Goal: Task Accomplishment & Management: Use online tool/utility

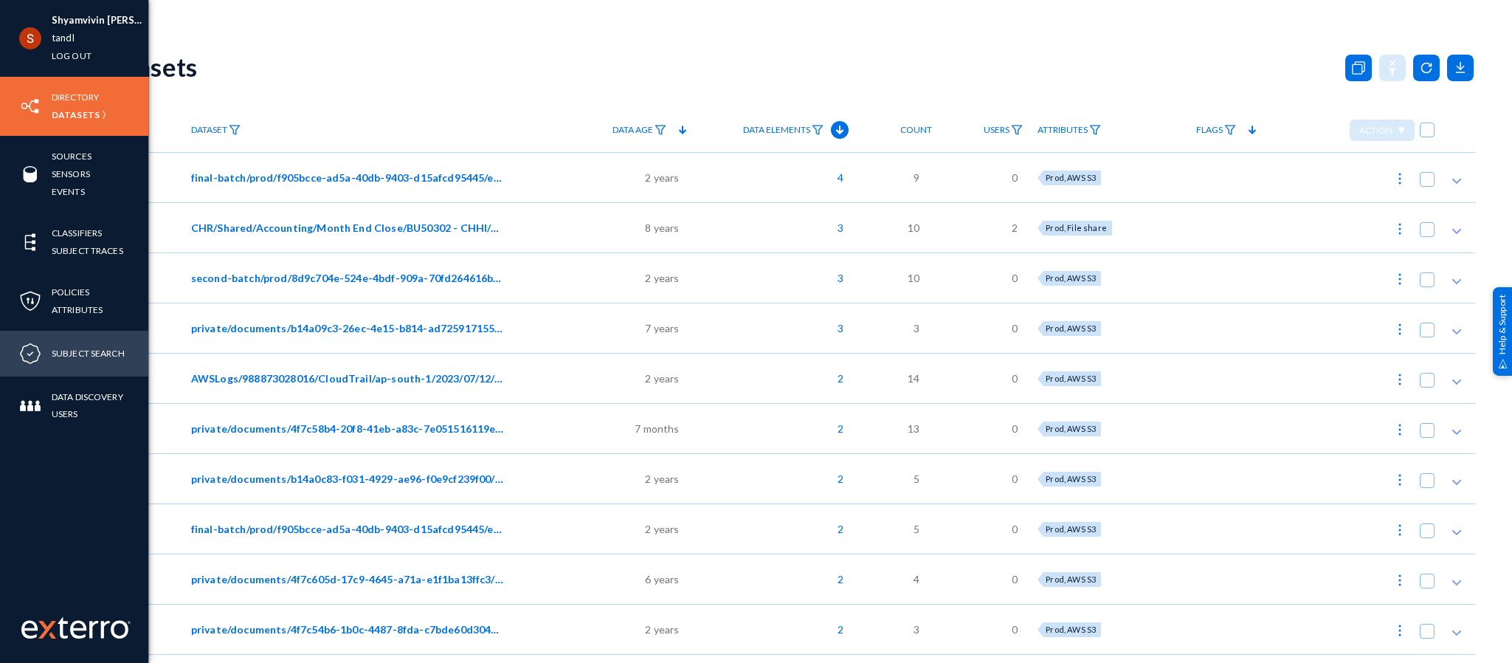
click at [65, 362] on li "Subject Search" at bounding box center [88, 354] width 73 height 18
click at [67, 361] on link "Subject Search" at bounding box center [88, 353] width 73 height 17
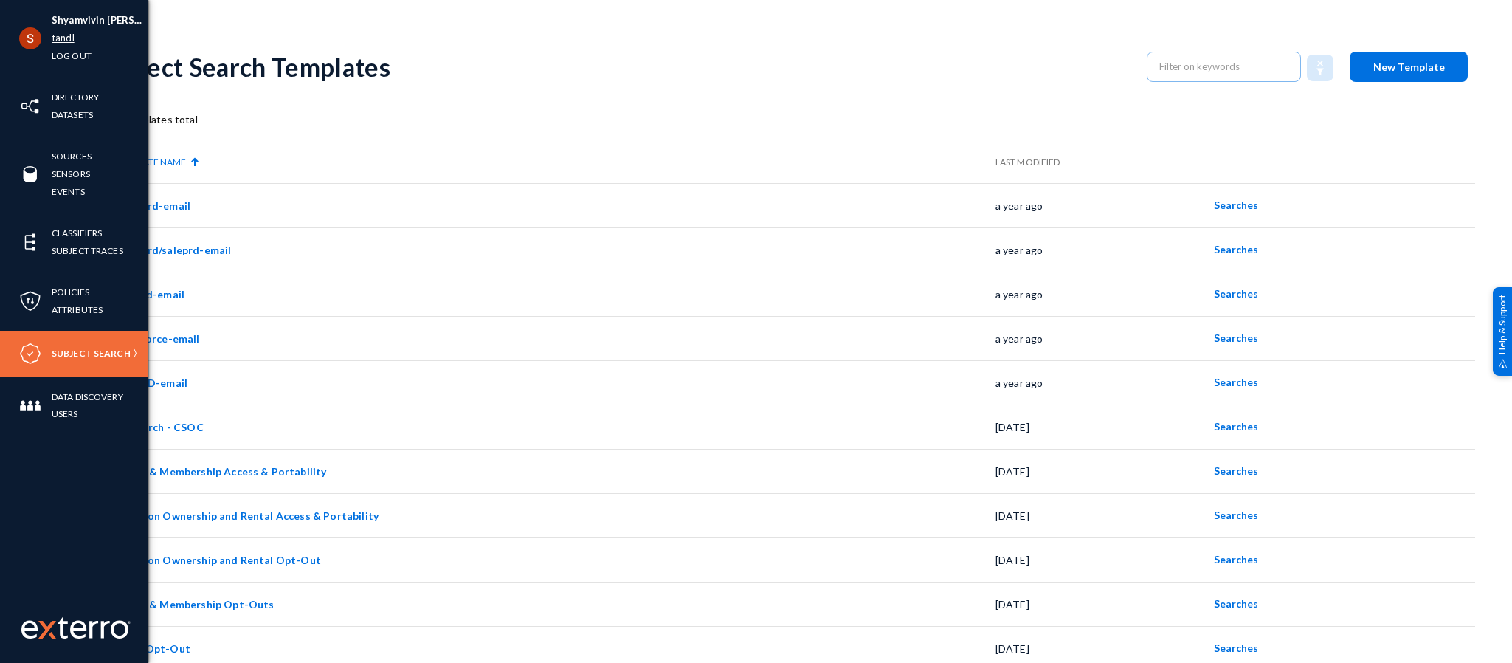
click at [58, 45] on link "tandl" at bounding box center [63, 38] width 23 height 17
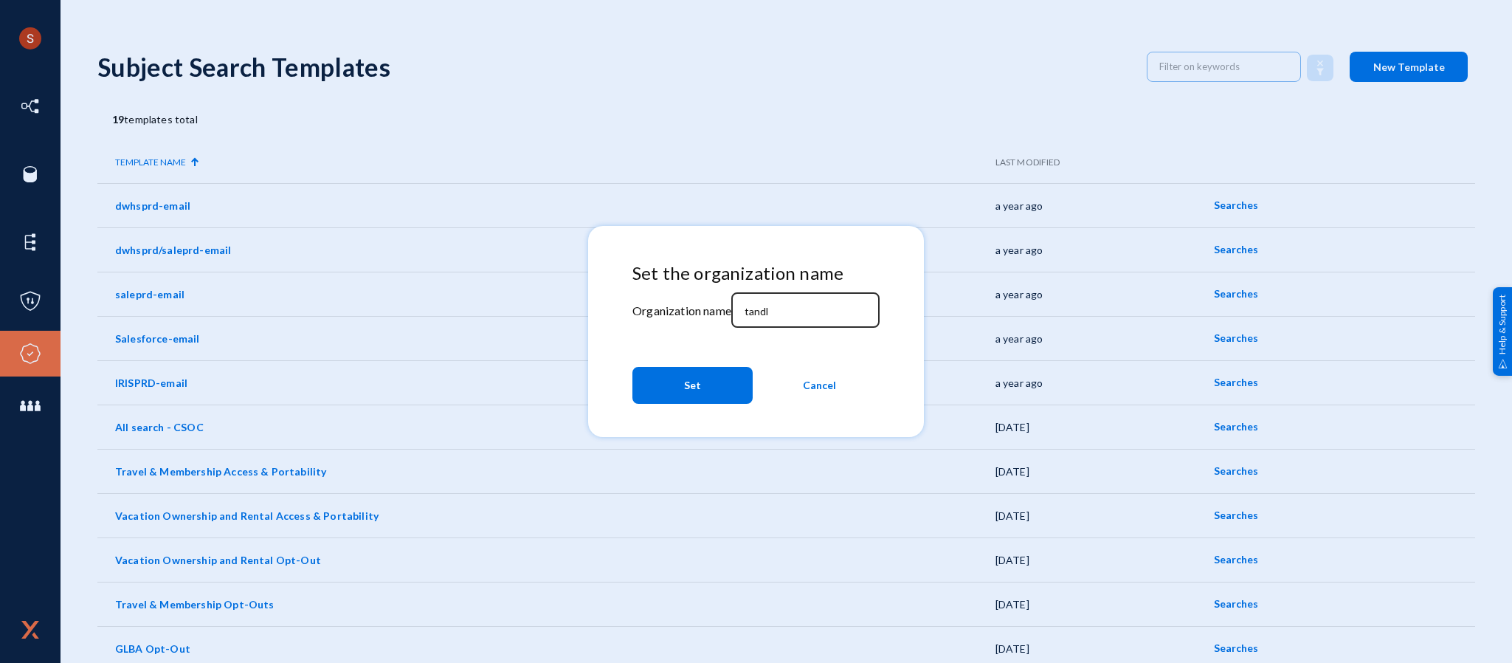
click at [787, 317] on input "tandl" at bounding box center [808, 311] width 127 height 13
type input "divebell"
click at [708, 372] on button "Set" at bounding box center [692, 385] width 120 height 37
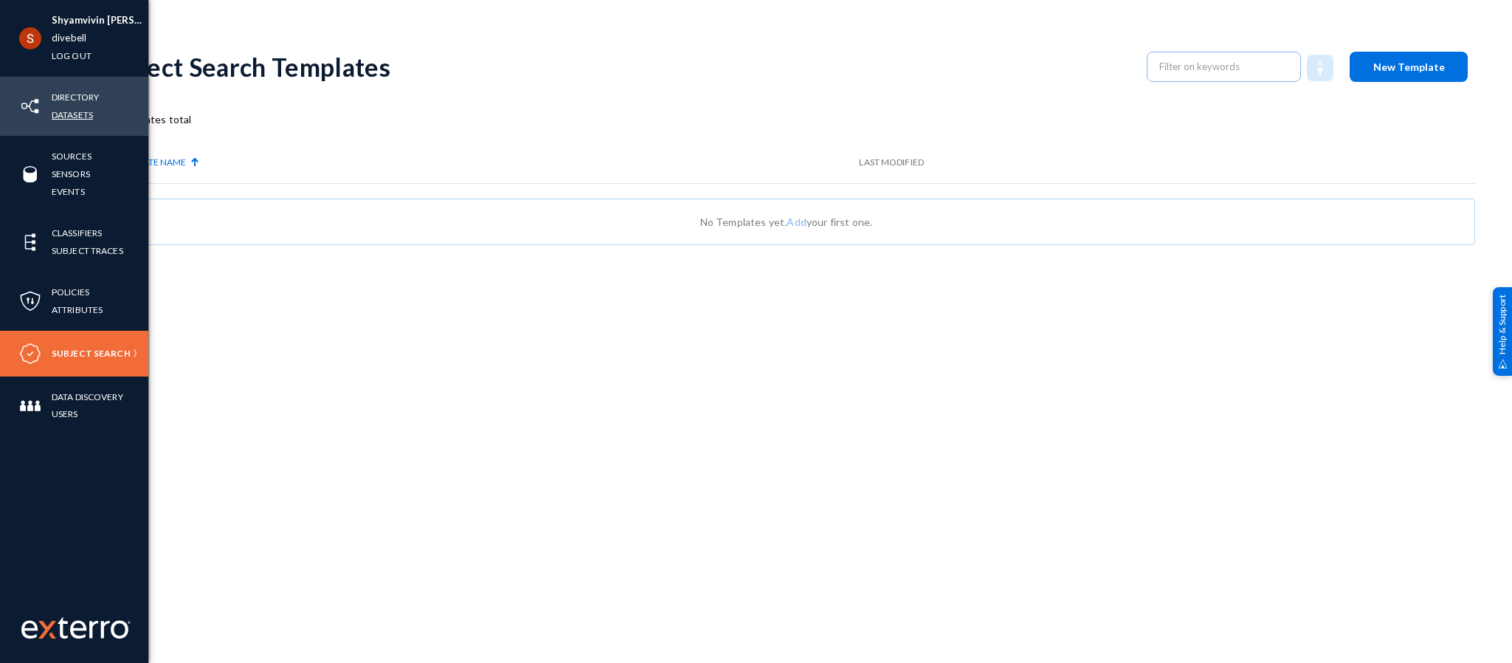
click at [76, 115] on link "Datasets" at bounding box center [72, 114] width 41 height 17
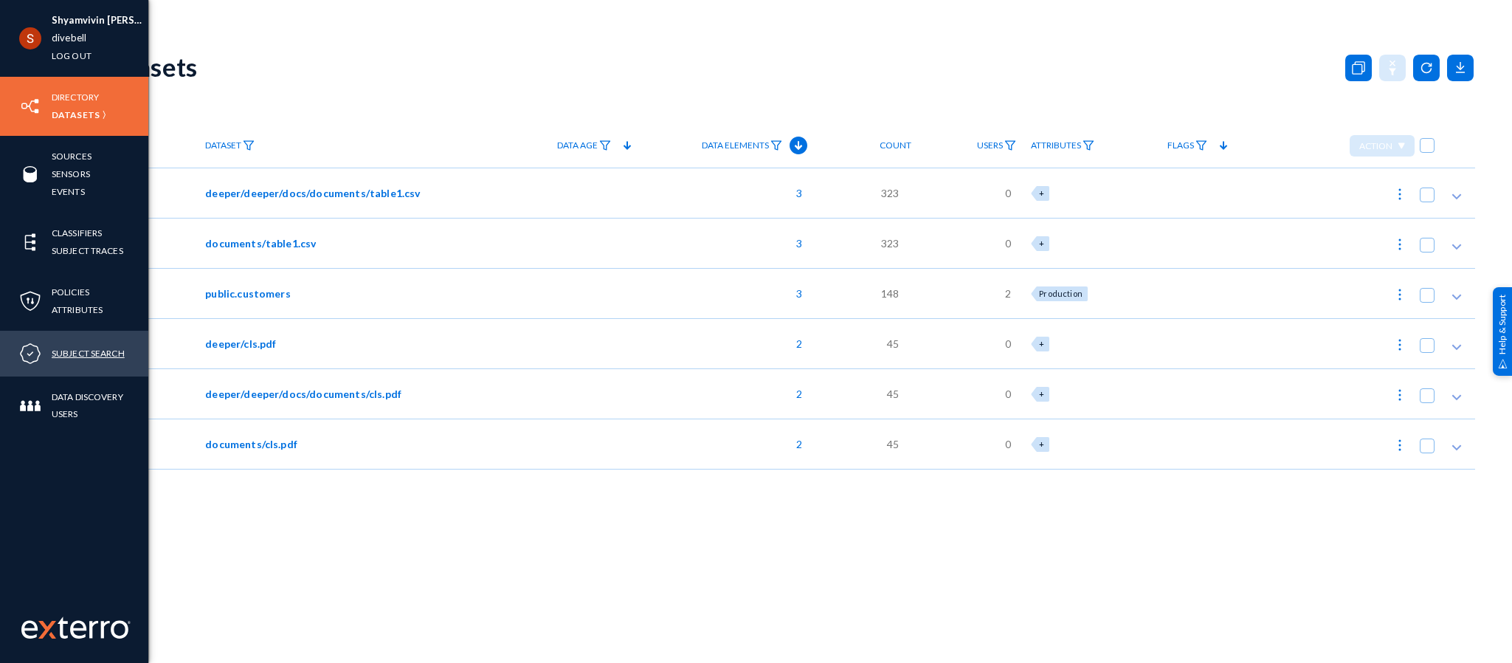
click at [89, 356] on link "Subject Search" at bounding box center [88, 353] width 73 height 17
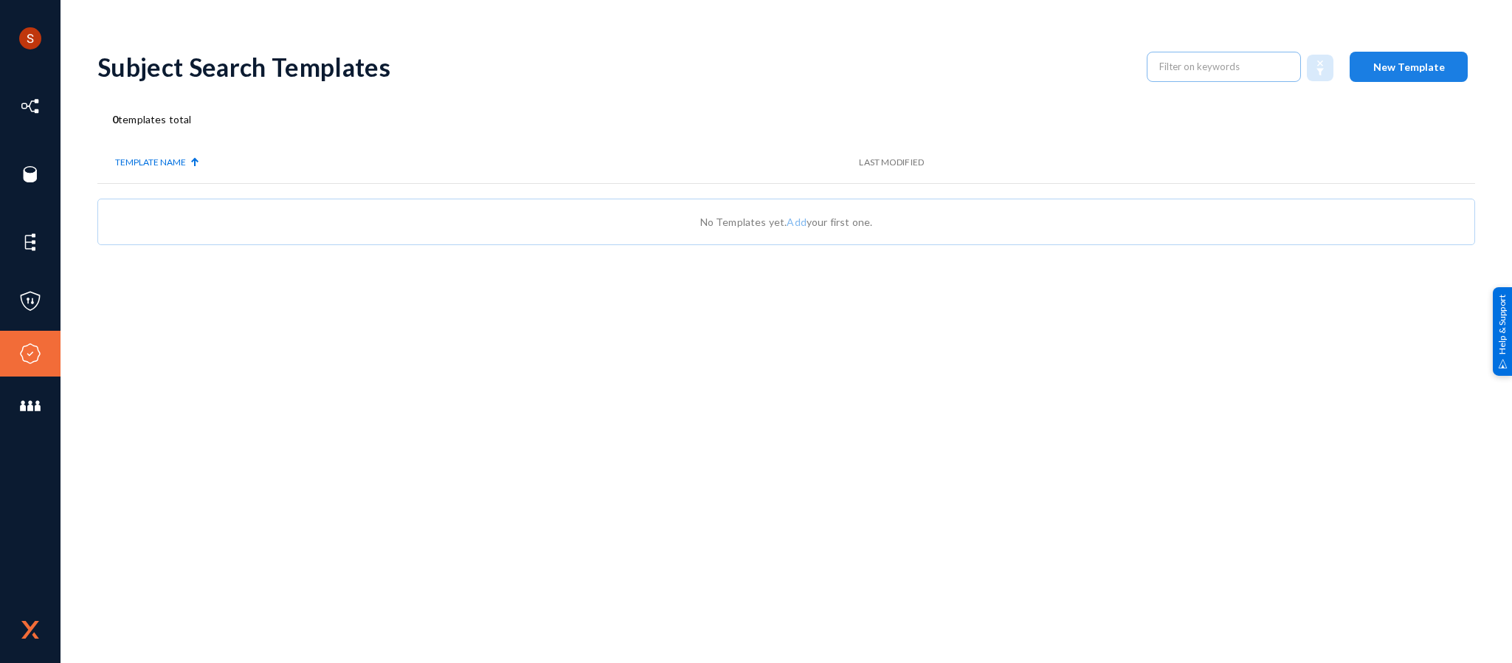
click at [1424, 55] on button "New Template" at bounding box center [1409, 67] width 118 height 30
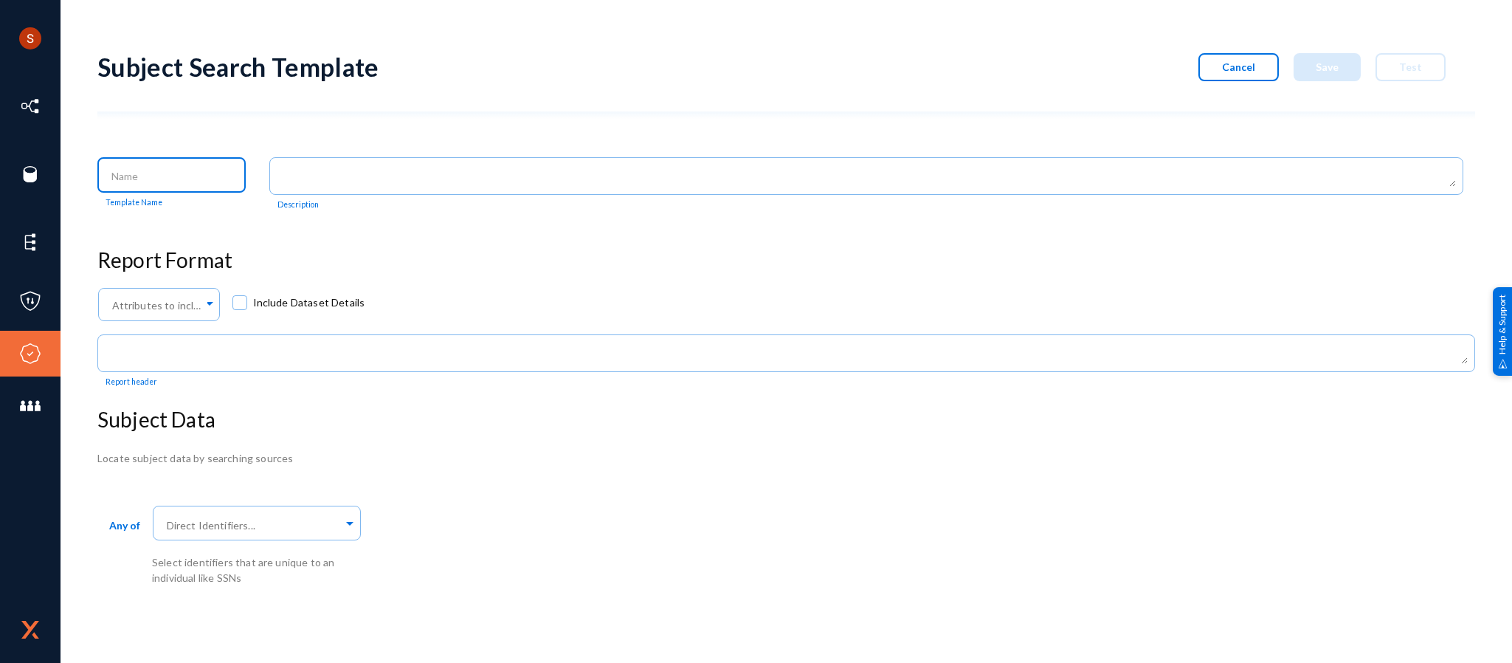
click at [184, 179] on input at bounding box center [174, 176] width 127 height 13
type input "Demo Template"
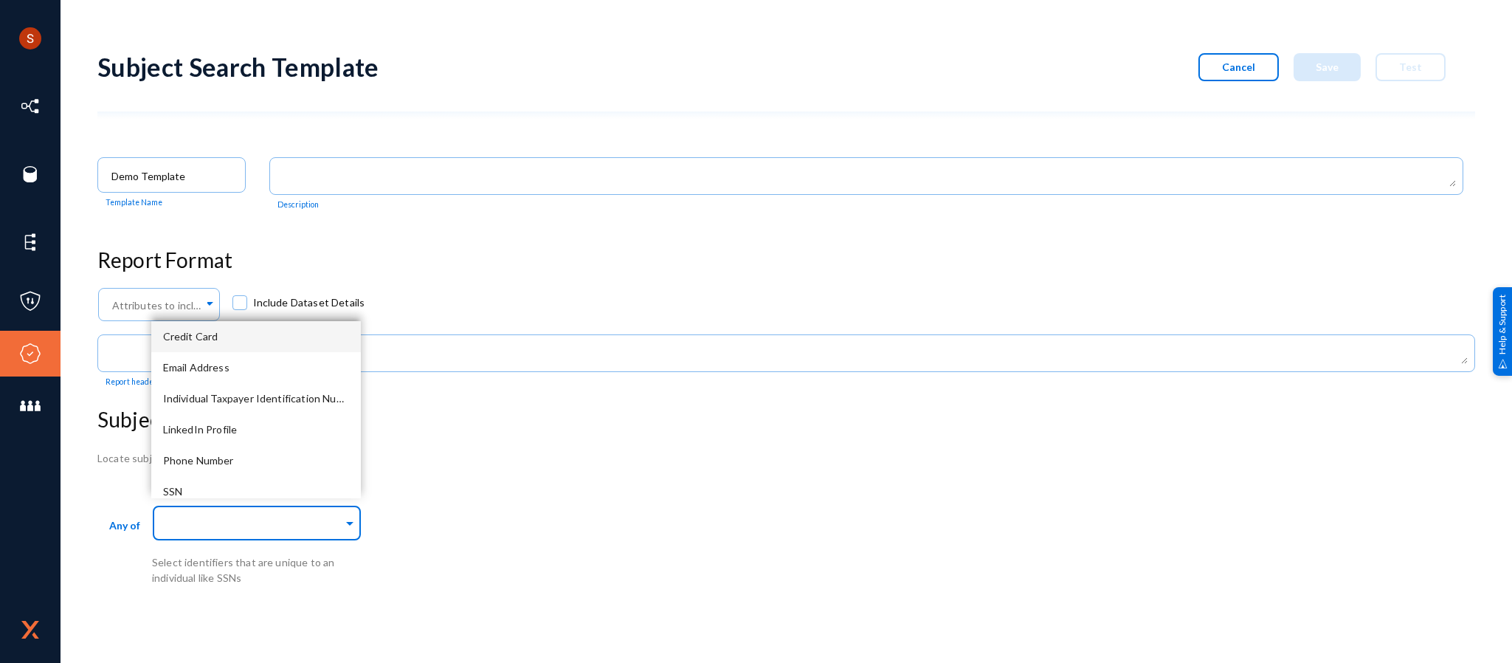
click at [209, 519] on input "text" at bounding box center [253, 525] width 179 height 14
click at [231, 336] on div "Credit Card" at bounding box center [256, 336] width 210 height 31
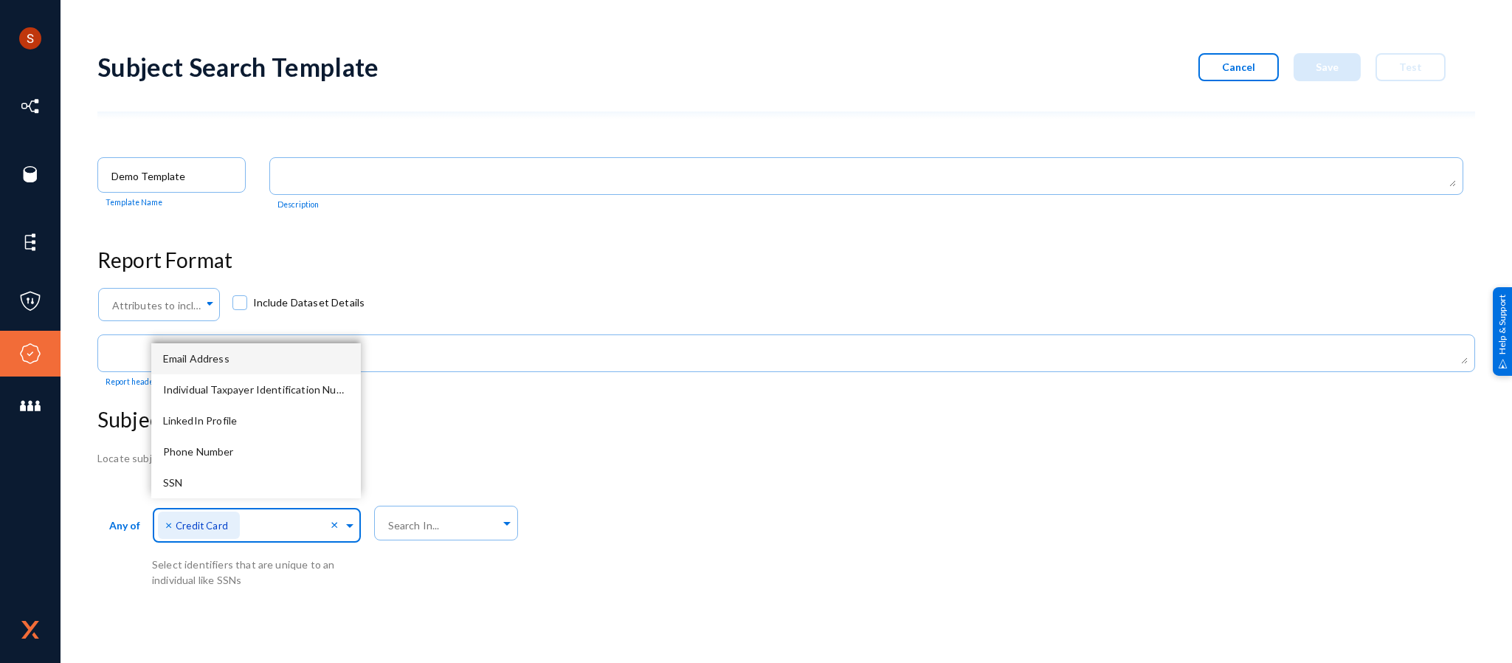
click at [235, 362] on div "Email Address" at bounding box center [256, 358] width 210 height 31
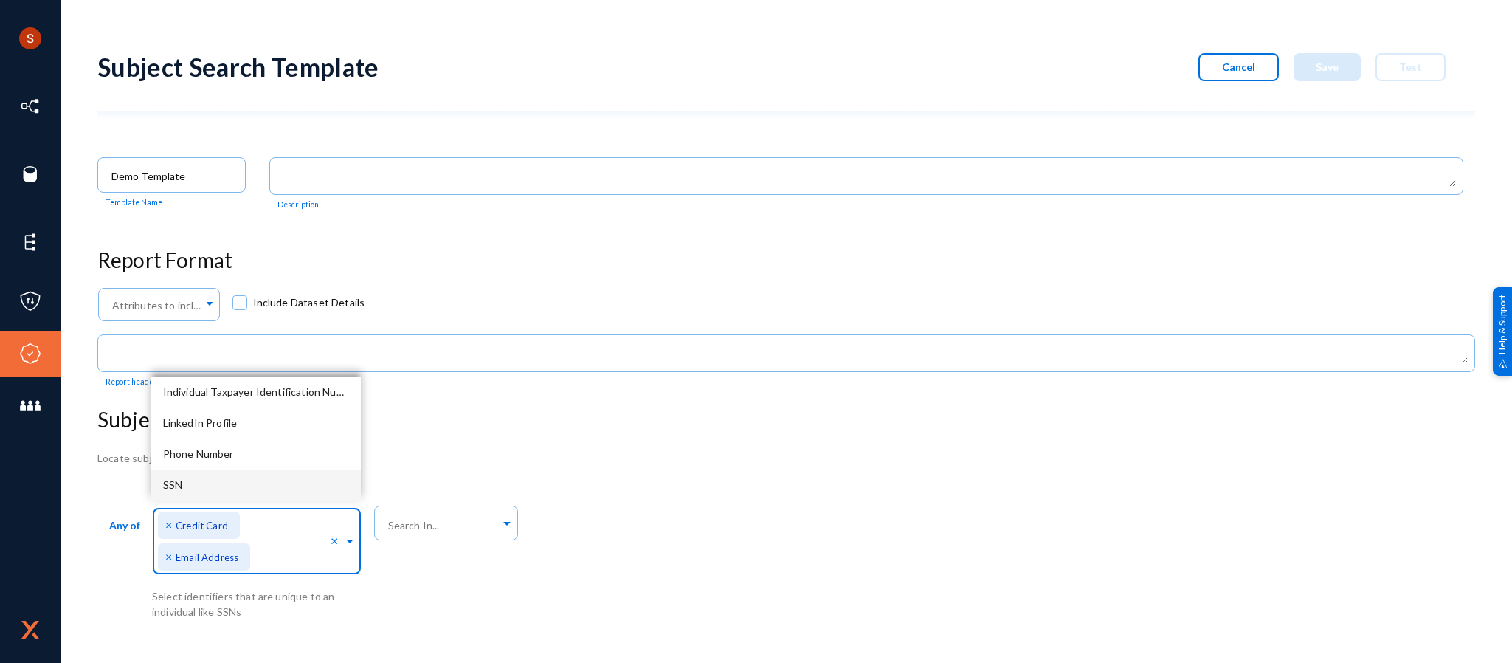
click at [237, 470] on div "SSN" at bounding box center [256, 484] width 210 height 31
click at [238, 470] on div "Phone Number" at bounding box center [256, 484] width 210 height 31
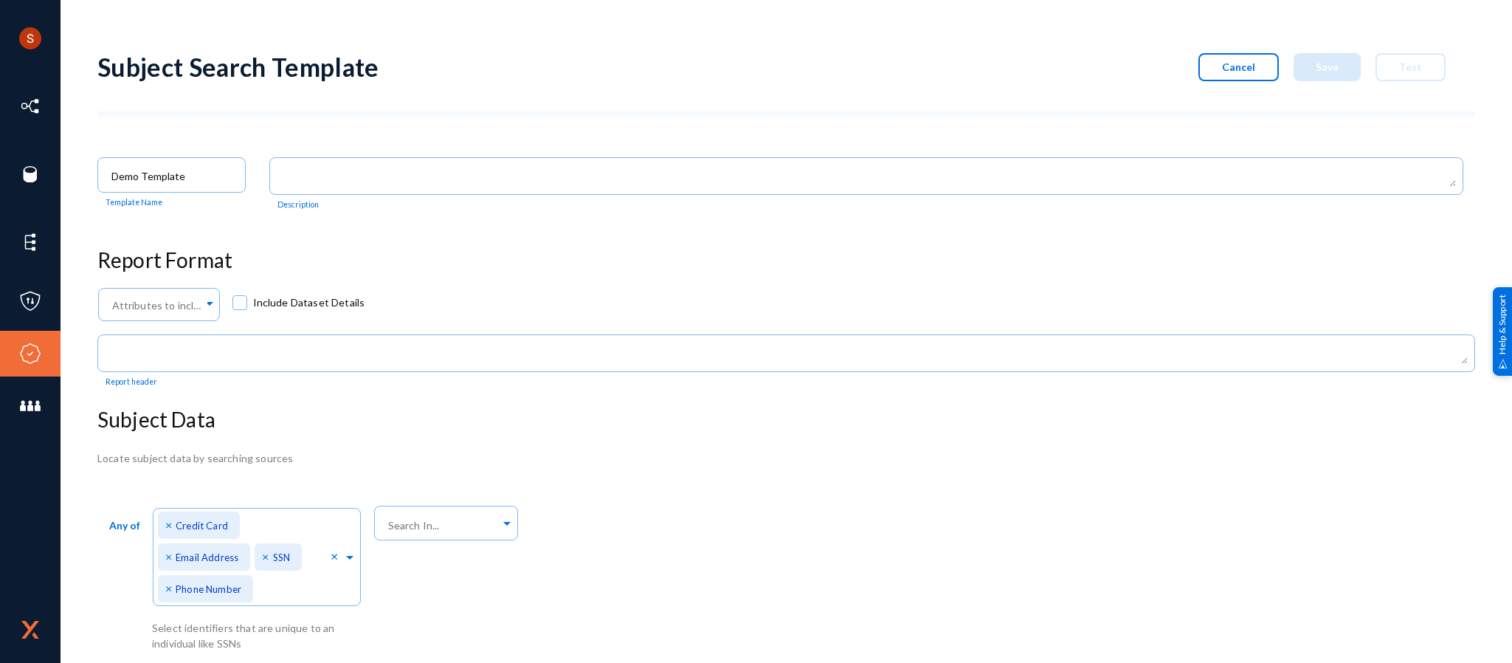
click at [636, 460] on div "Locate subject data by searching sources" at bounding box center [786, 457] width 1378 height 15
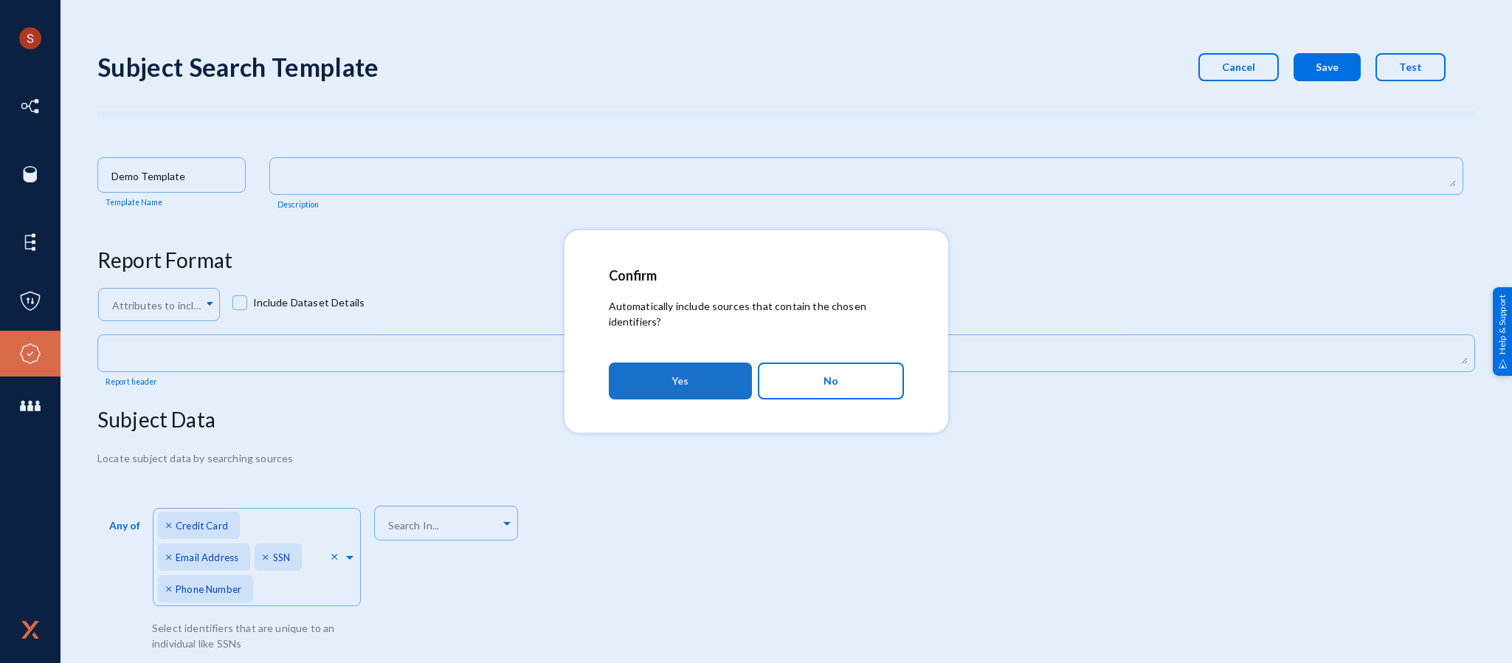
click at [671, 379] on button "Yes" at bounding box center [680, 380] width 143 height 37
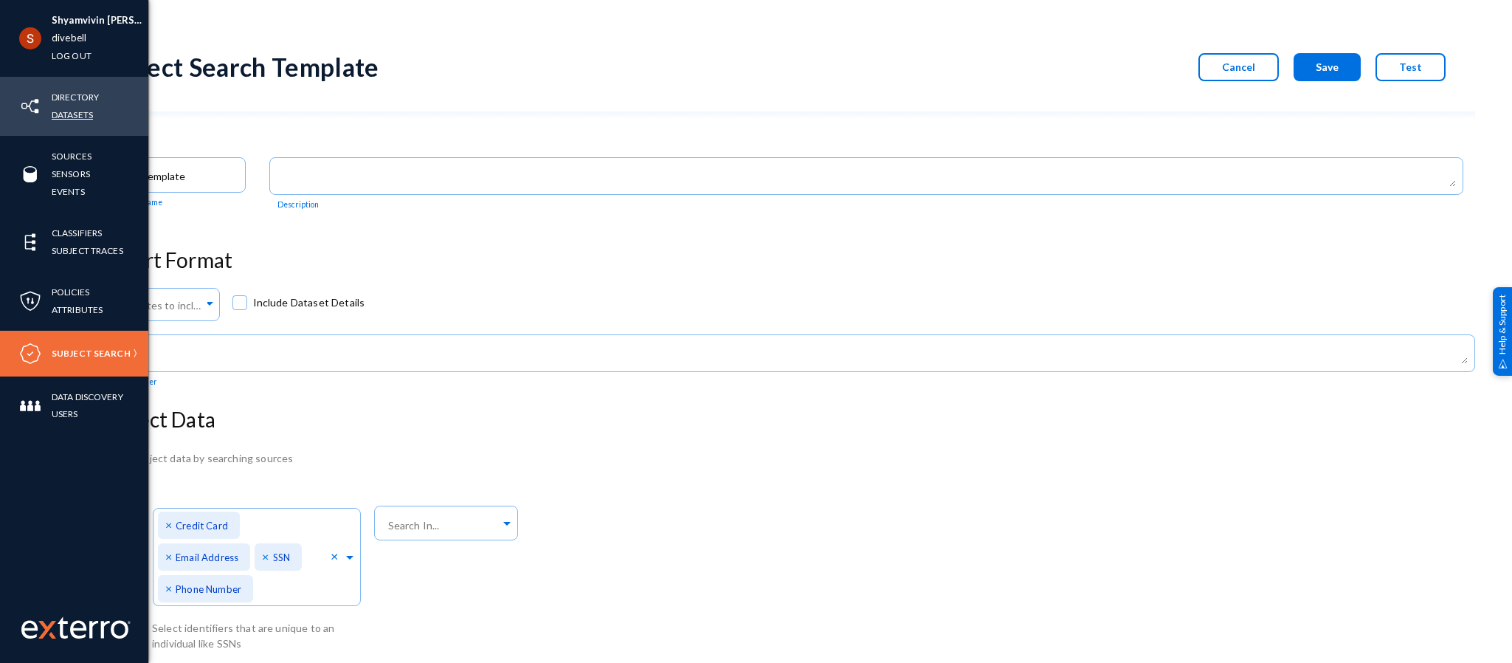
click at [54, 118] on link "Datasets" at bounding box center [72, 114] width 41 height 17
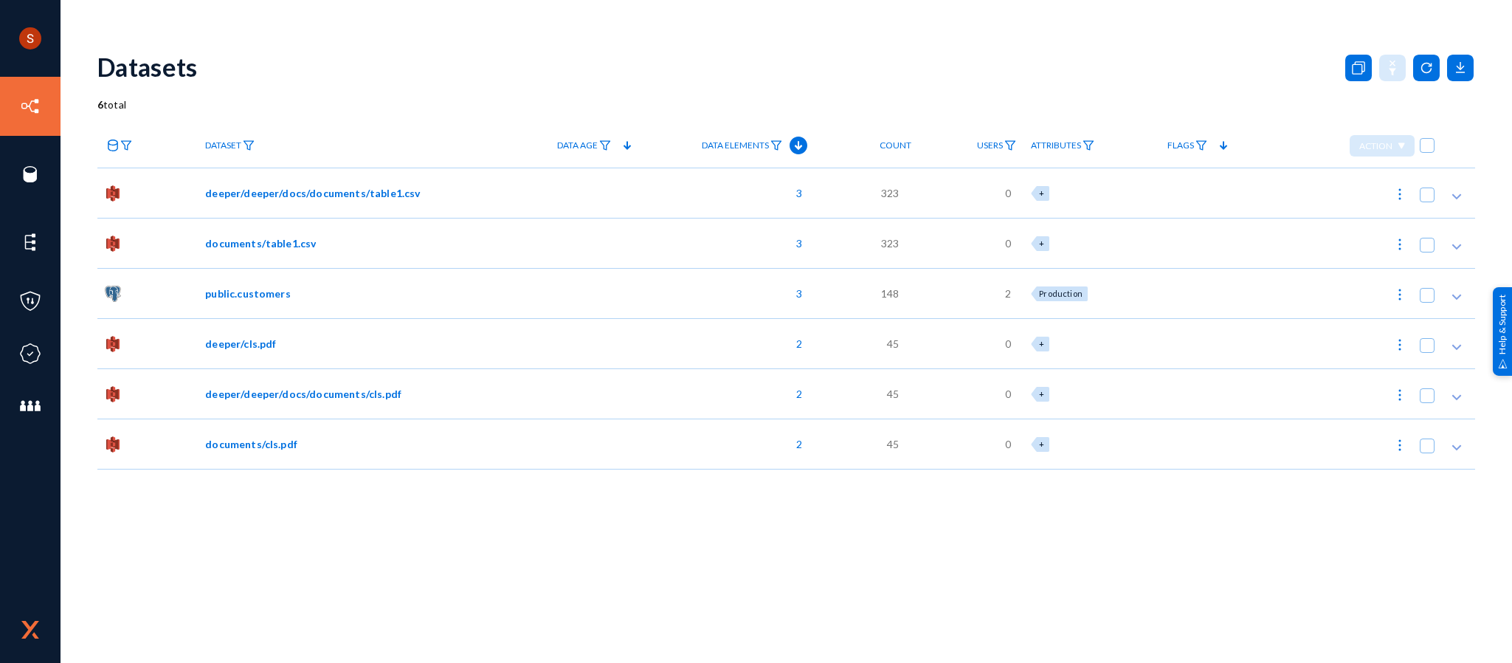
click at [636, 215] on div "3" at bounding box center [725, 192] width 179 height 50
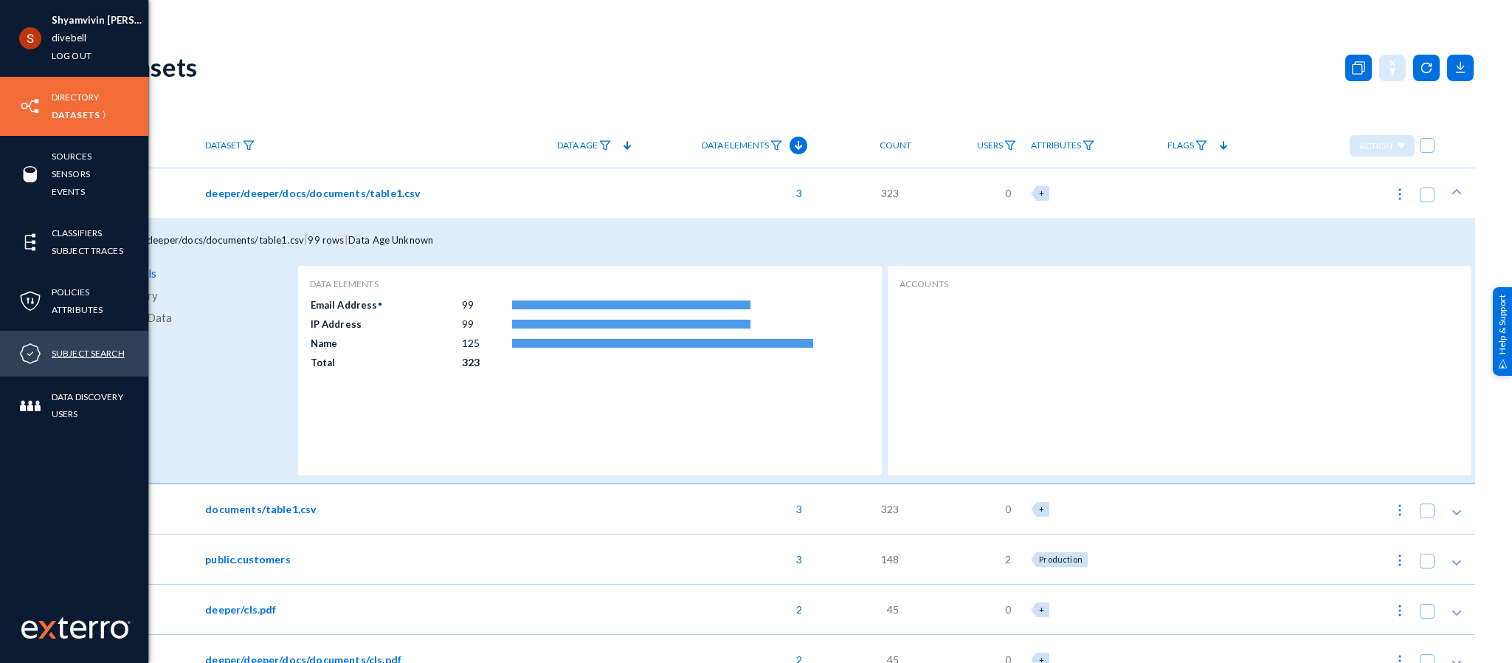
click at [80, 350] on link "Subject Search" at bounding box center [88, 353] width 73 height 17
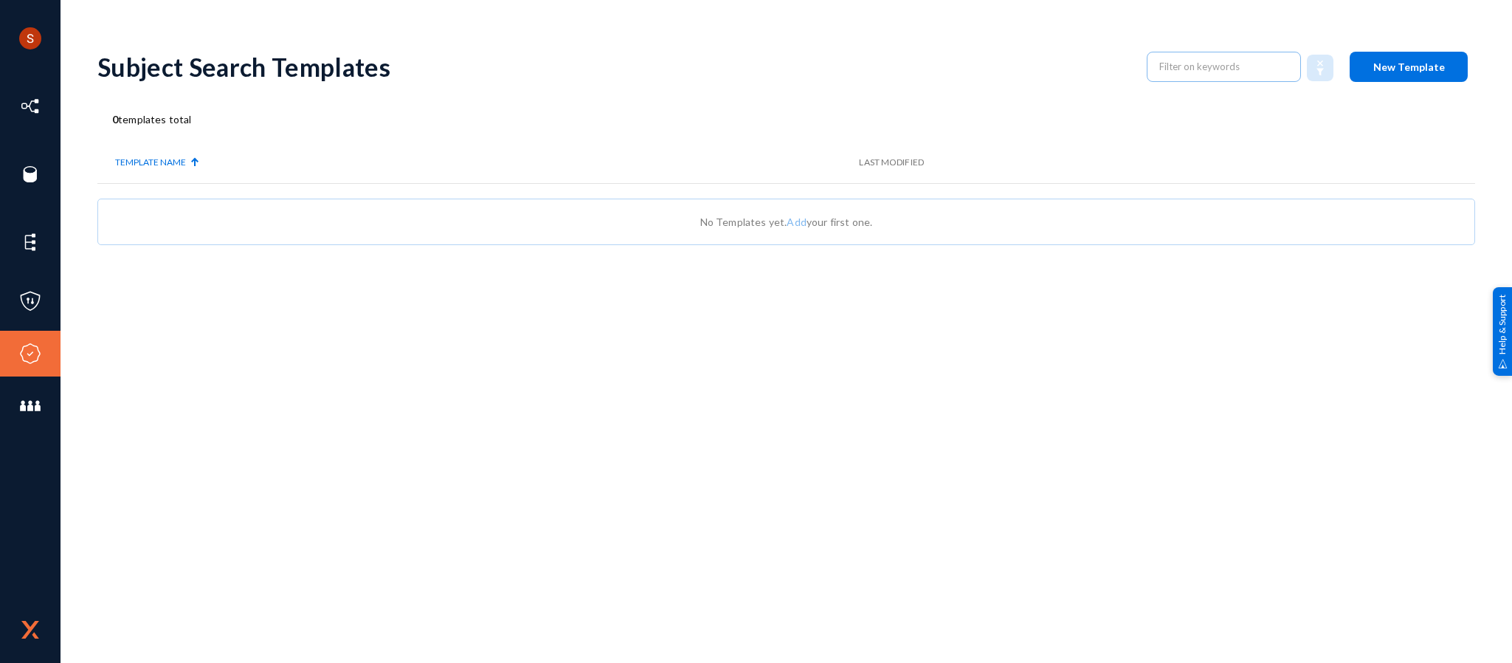
drag, startPoint x: 1406, startPoint y: 89, endPoint x: 1388, endPoint y: 25, distance: 66.8
click at [1388, 25] on div "Shyamvivin Vincent Francis Joseph divebell Log out Directory Datasets Sources S…" at bounding box center [756, 331] width 1512 height 663
click at [1382, 58] on button "New Template" at bounding box center [1409, 67] width 118 height 30
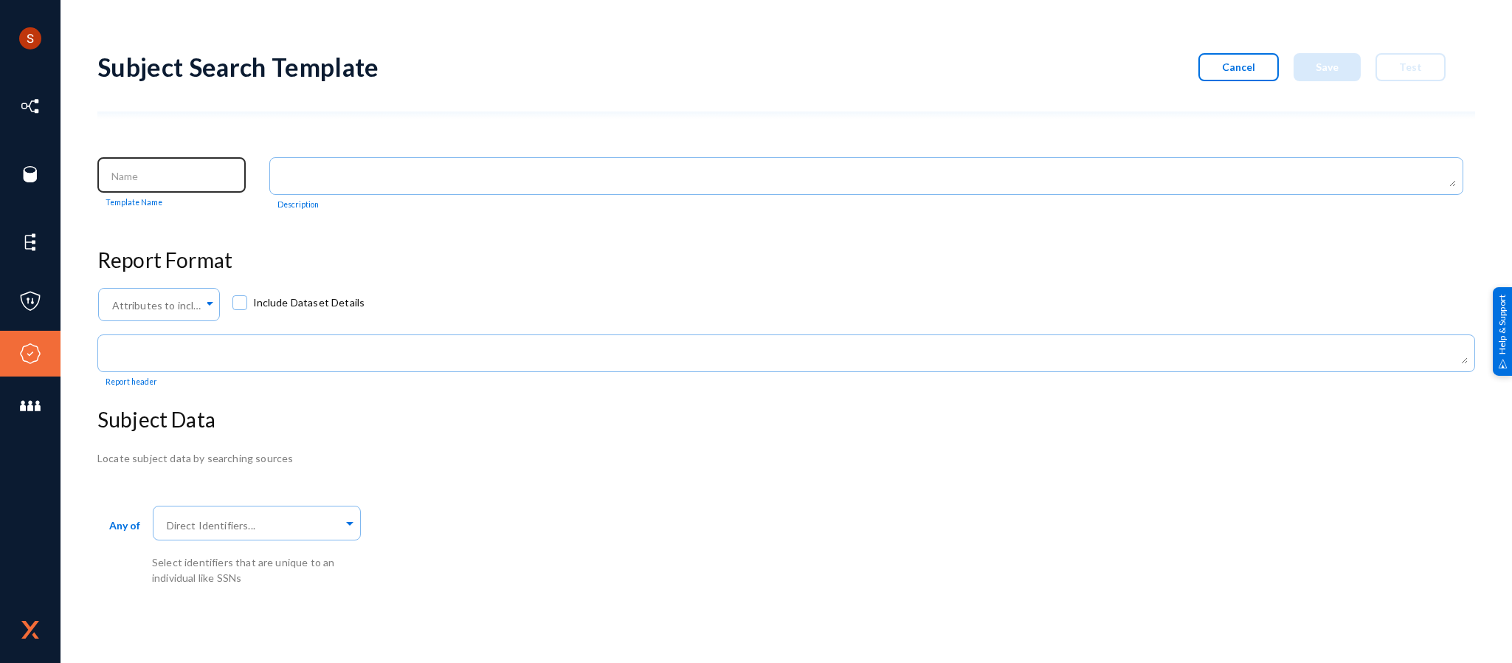
click at [182, 182] on div at bounding box center [172, 173] width 133 height 38
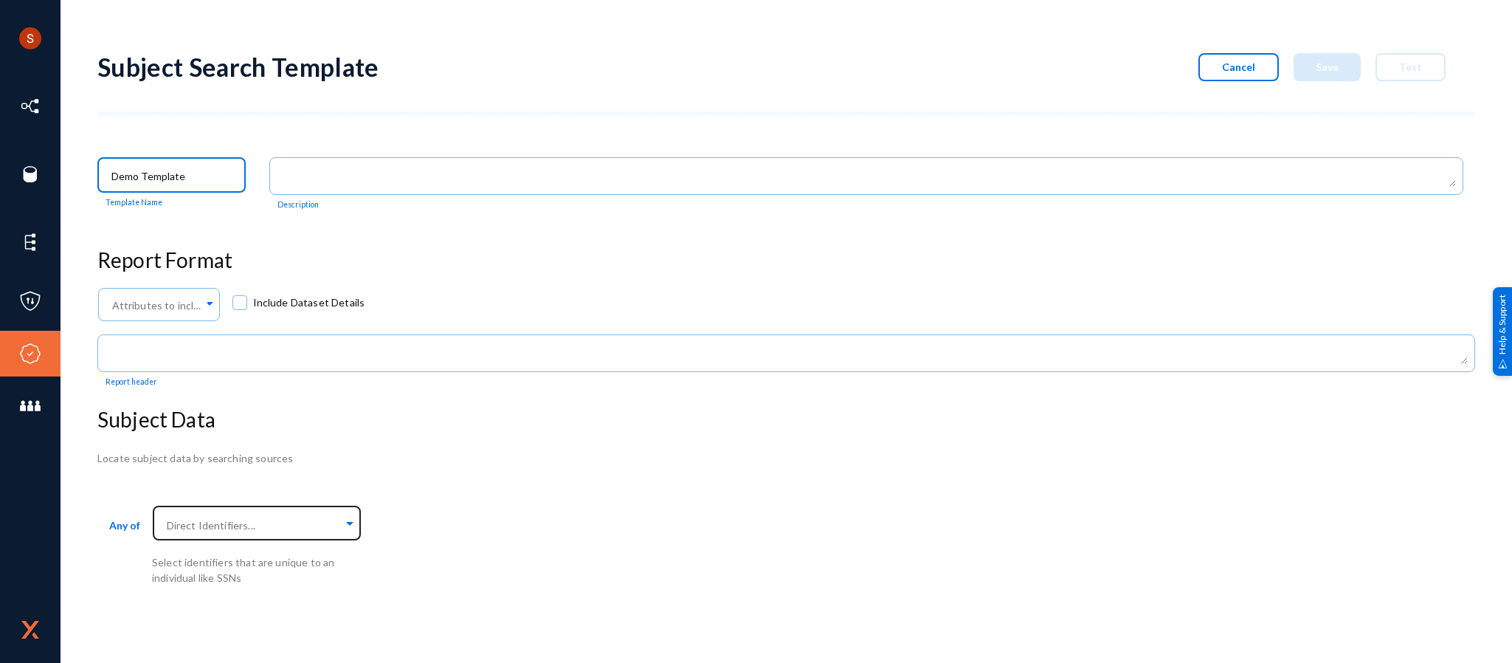
type input "Demo Template"
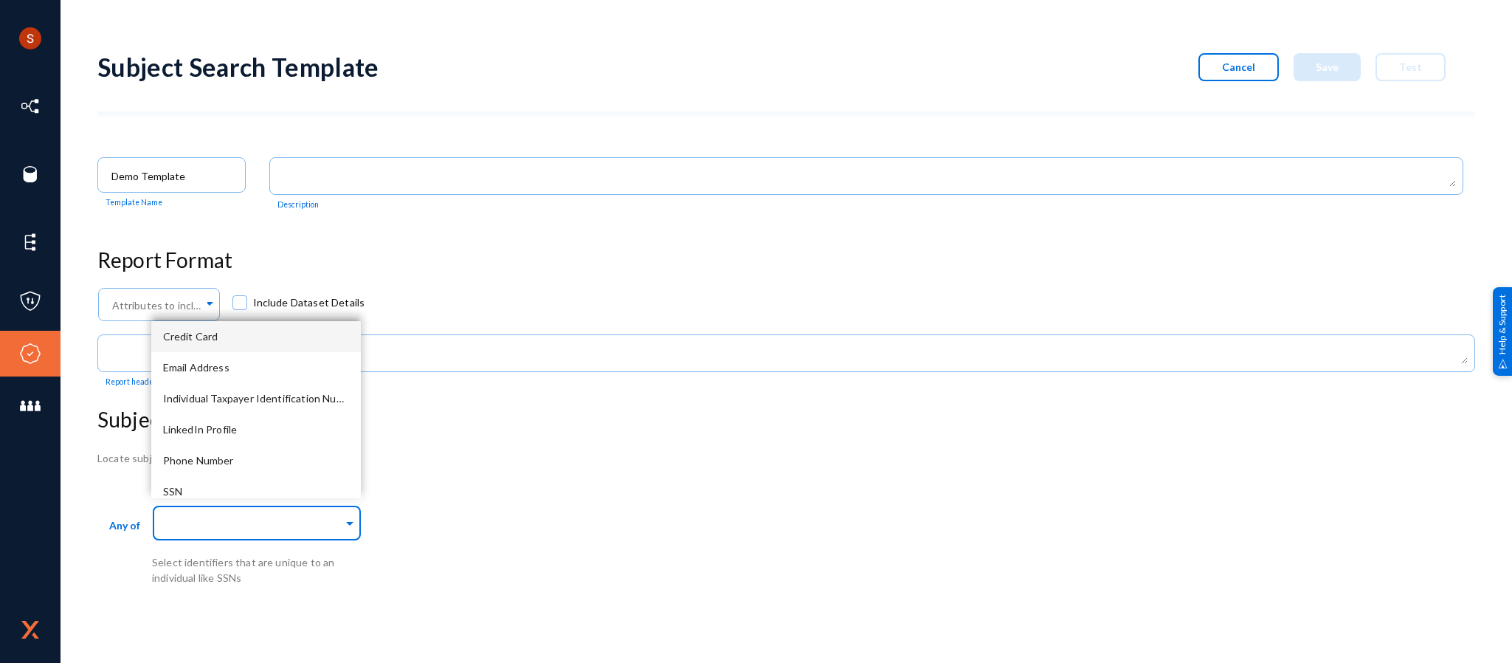
click at [275, 512] on div at bounding box center [253, 523] width 179 height 25
click at [217, 342] on span "Credit Card" at bounding box center [190, 336] width 55 height 13
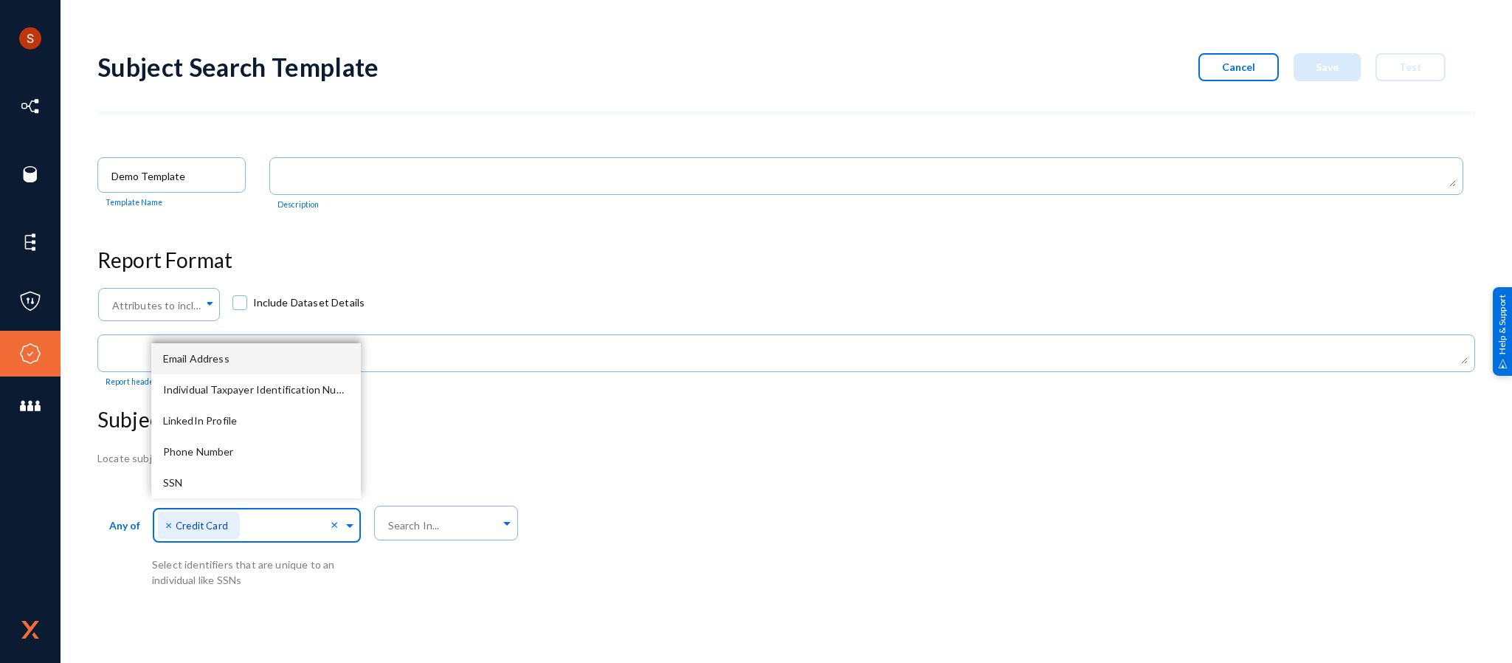
click at [232, 365] on div "Email Address" at bounding box center [256, 358] width 210 height 31
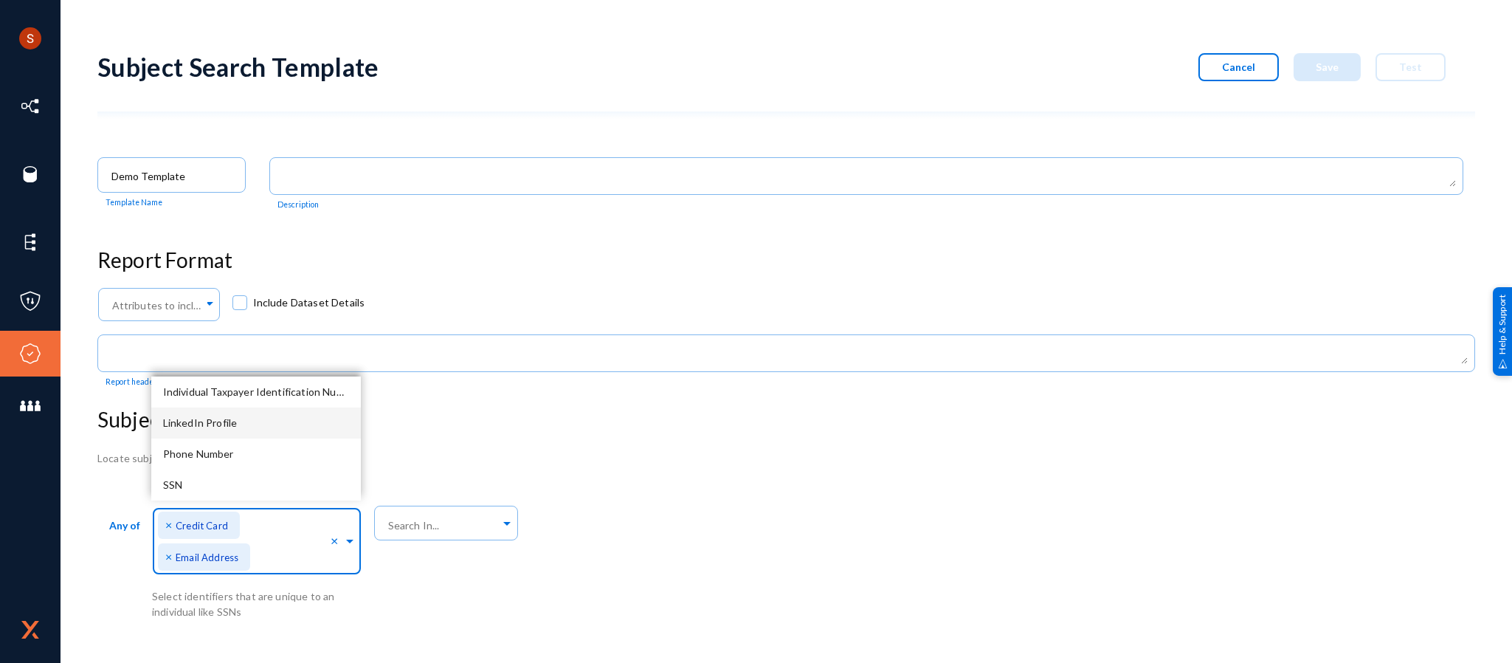
click at [248, 426] on div "LinkedIn Profile" at bounding box center [256, 422] width 210 height 31
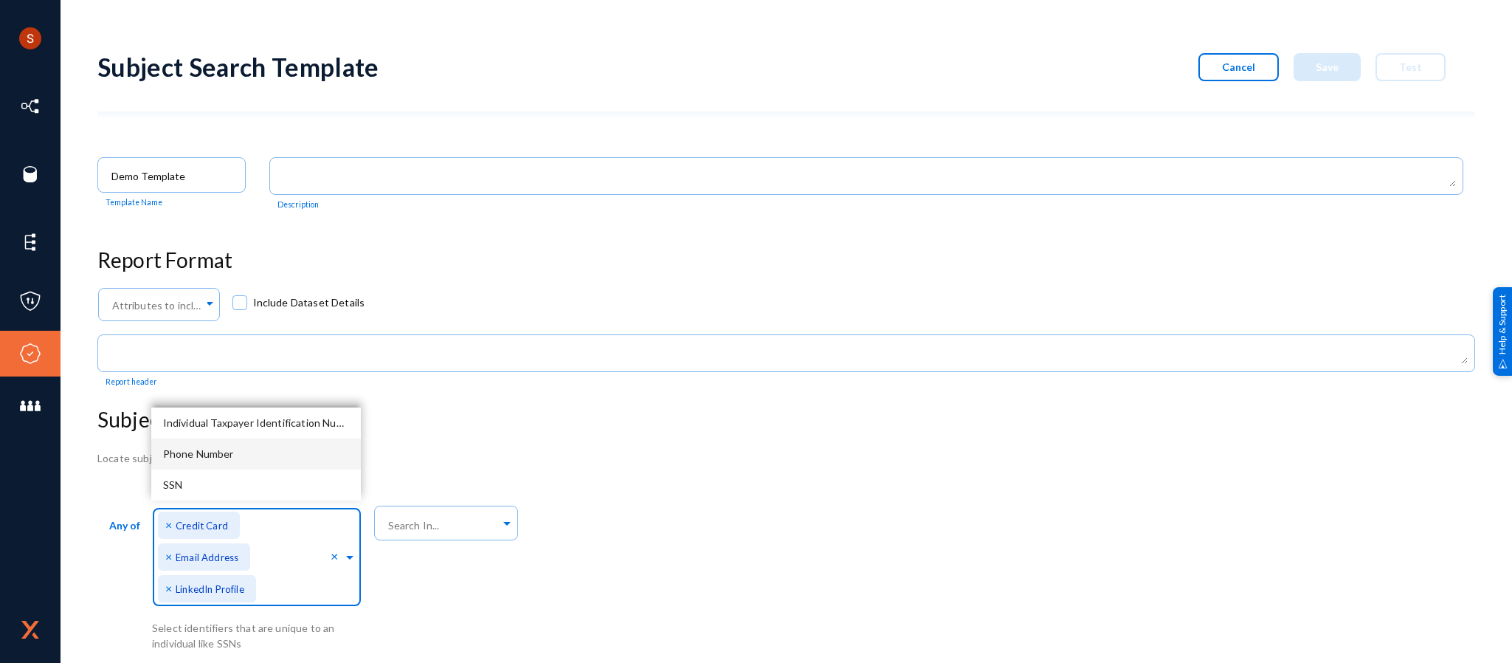
click at [258, 447] on div "Phone Number" at bounding box center [256, 453] width 210 height 31
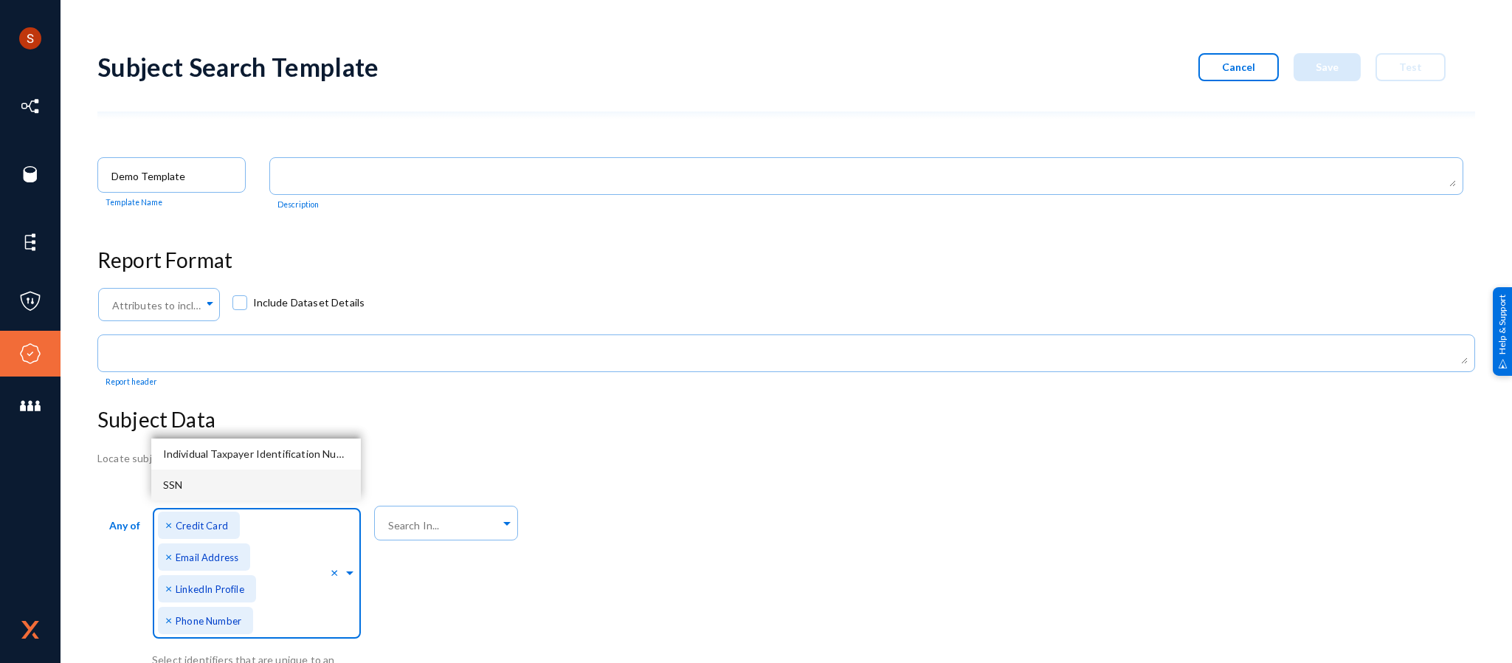
click at [255, 474] on div "SSN" at bounding box center [256, 484] width 210 height 31
click at [266, 477] on div "Individual Taxpayer Identification Number" at bounding box center [256, 484] width 210 height 31
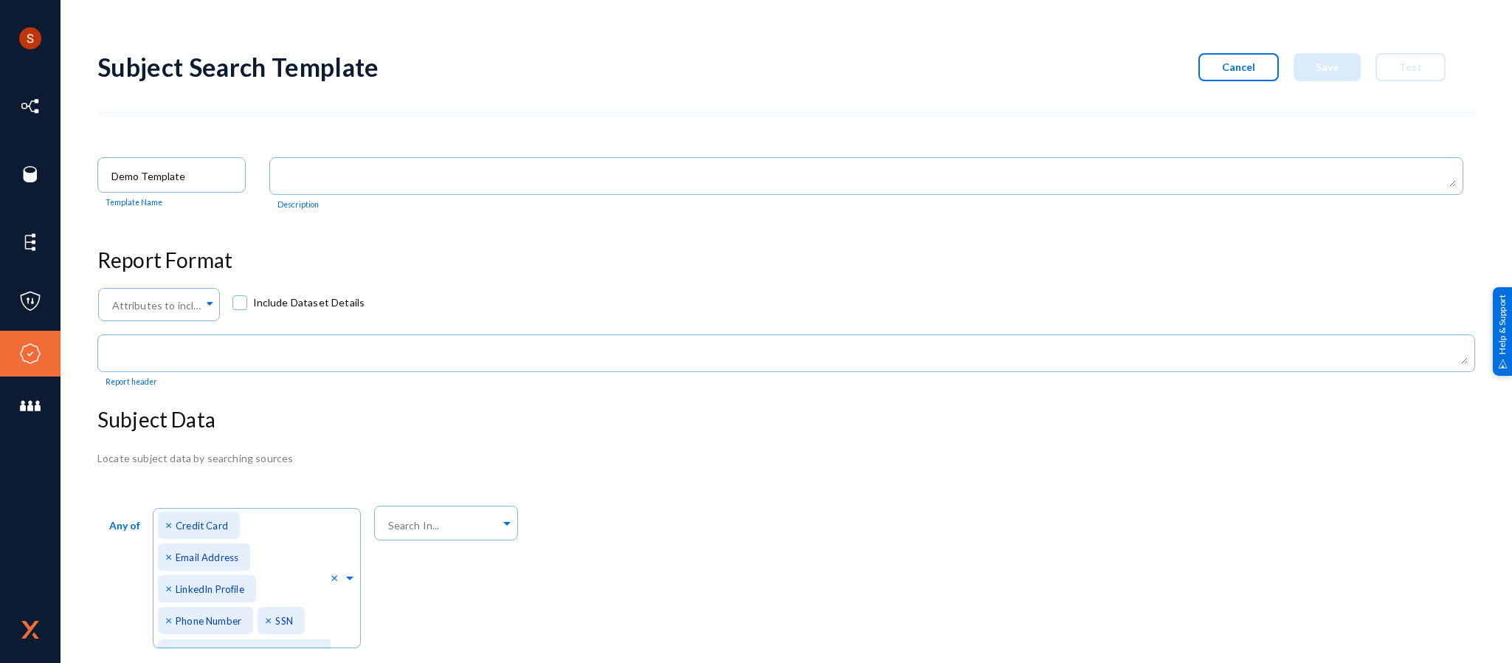
click at [536, 454] on div "Locate subject data by searching sources" at bounding box center [786, 457] width 1378 height 15
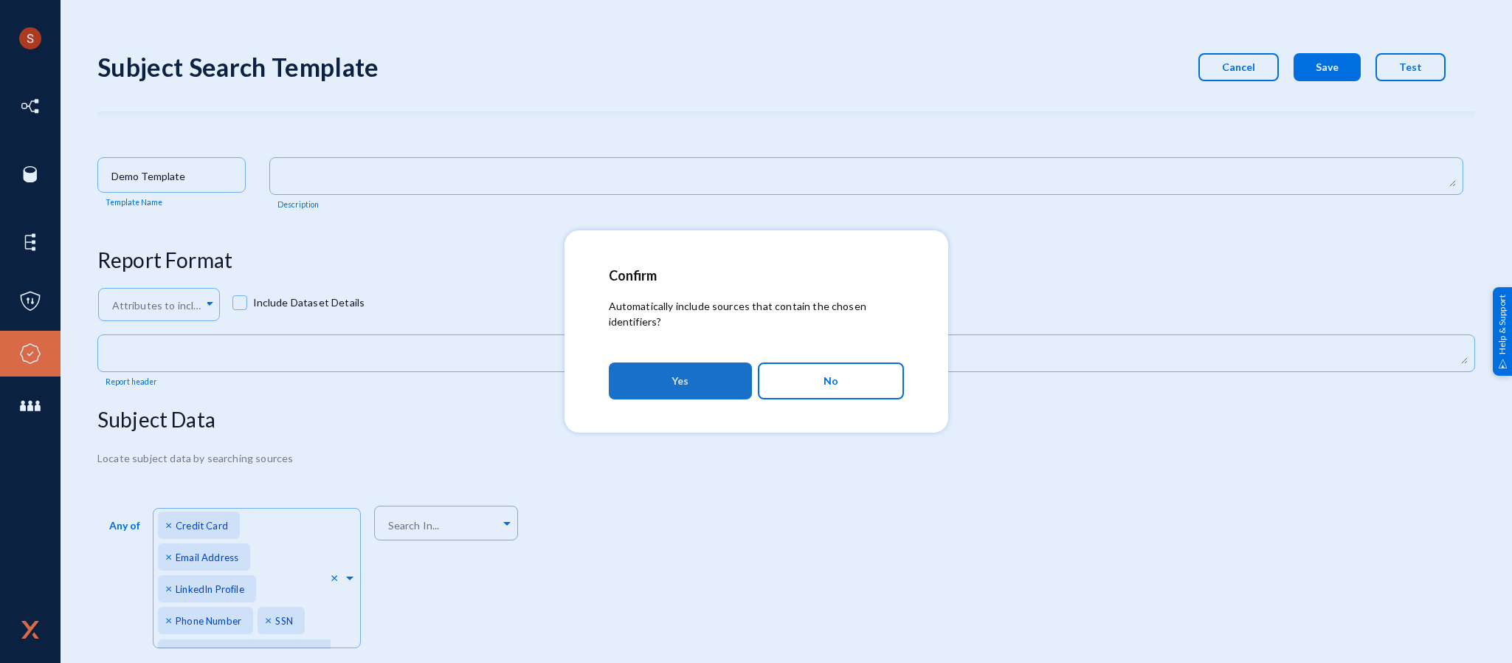
click at [700, 394] on button "Yes" at bounding box center [680, 380] width 143 height 37
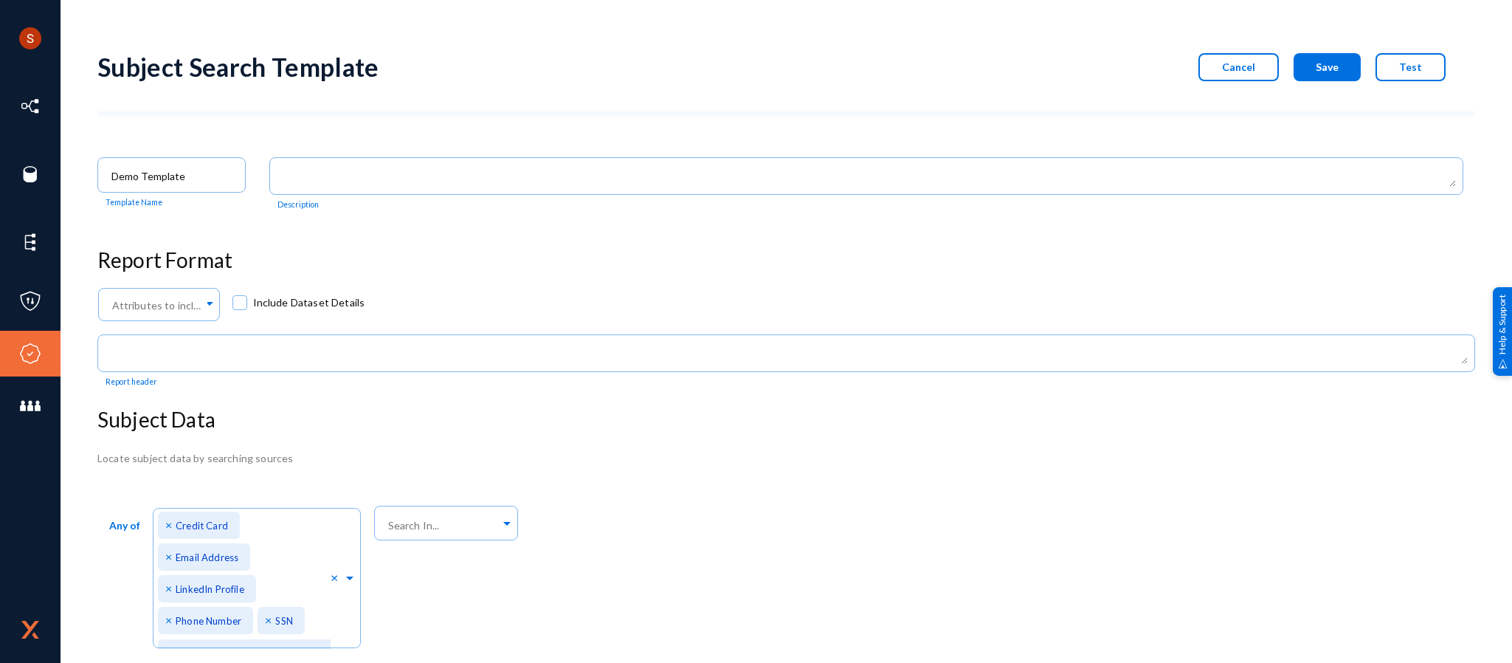
scroll to position [27, 0]
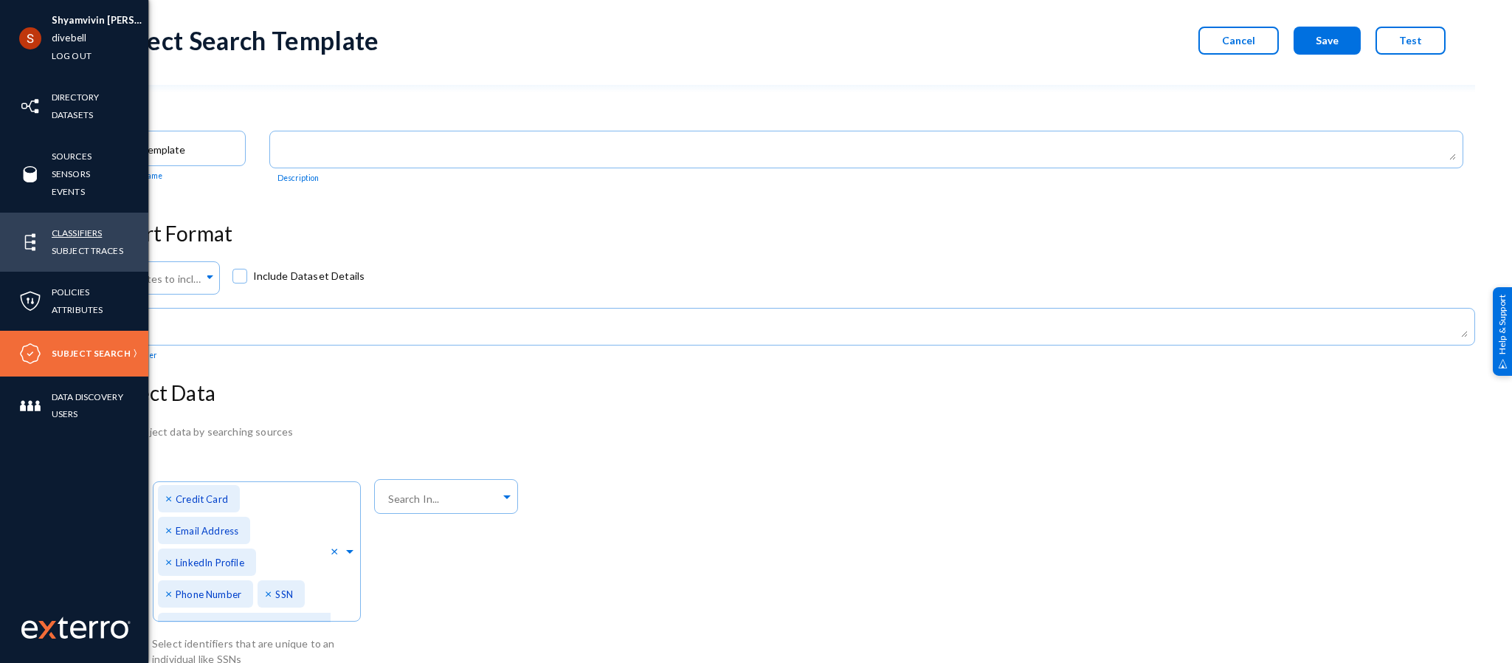
click at [75, 224] on link "Classifiers" at bounding box center [77, 232] width 50 height 17
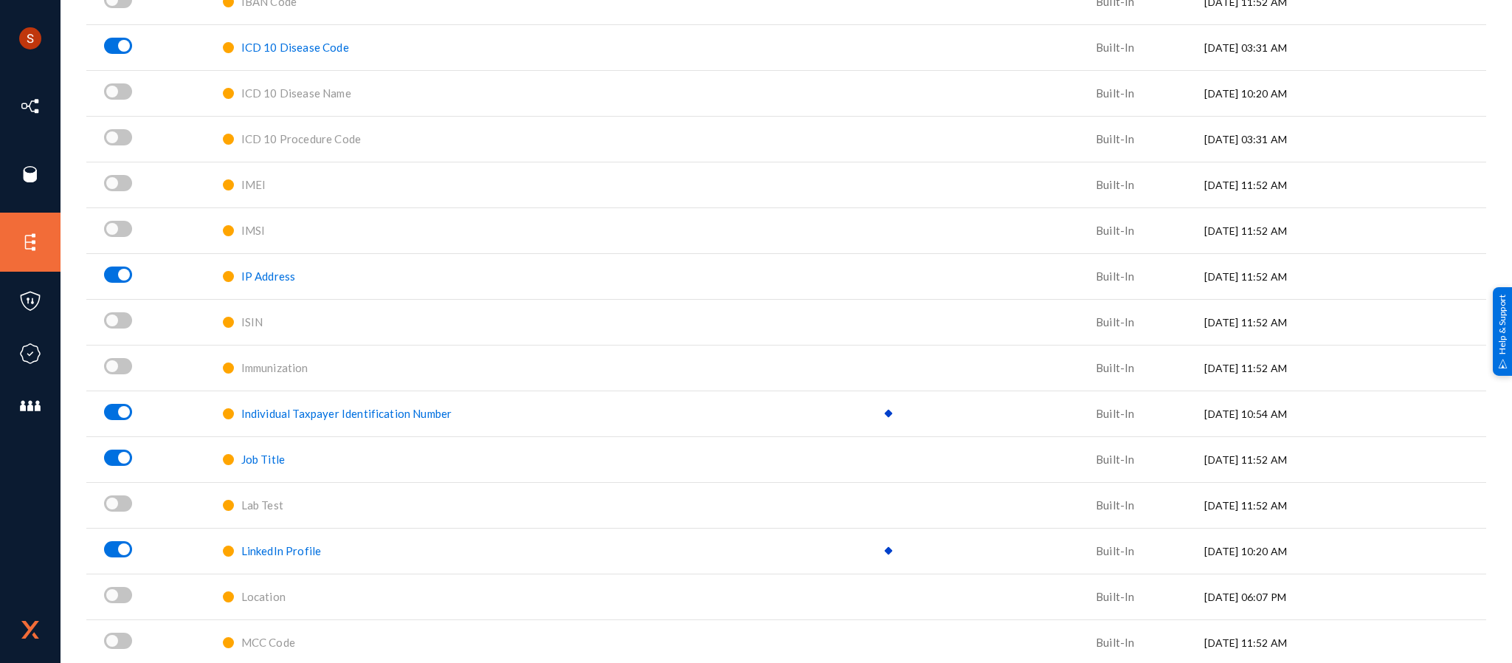
scroll to position [1125, 0]
click at [286, 269] on span "IP Address" at bounding box center [268, 275] width 55 height 13
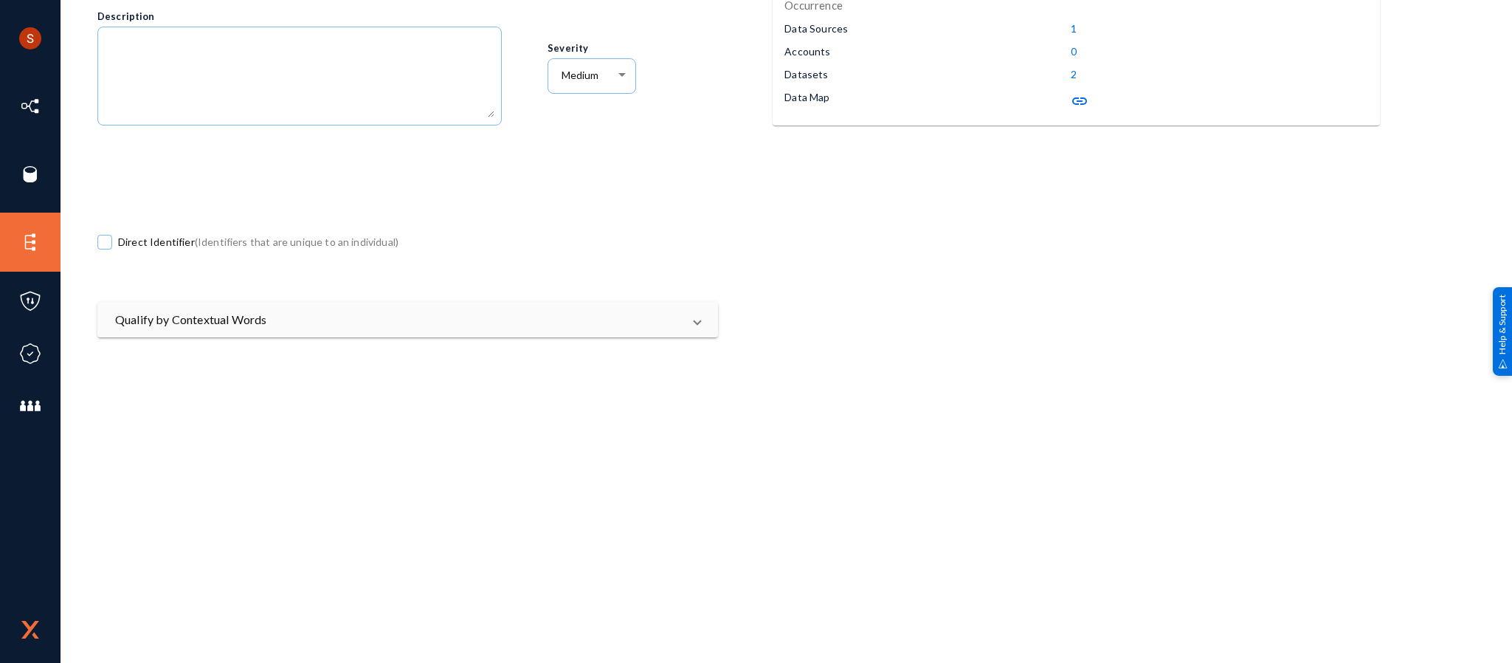
scroll to position [293, 0]
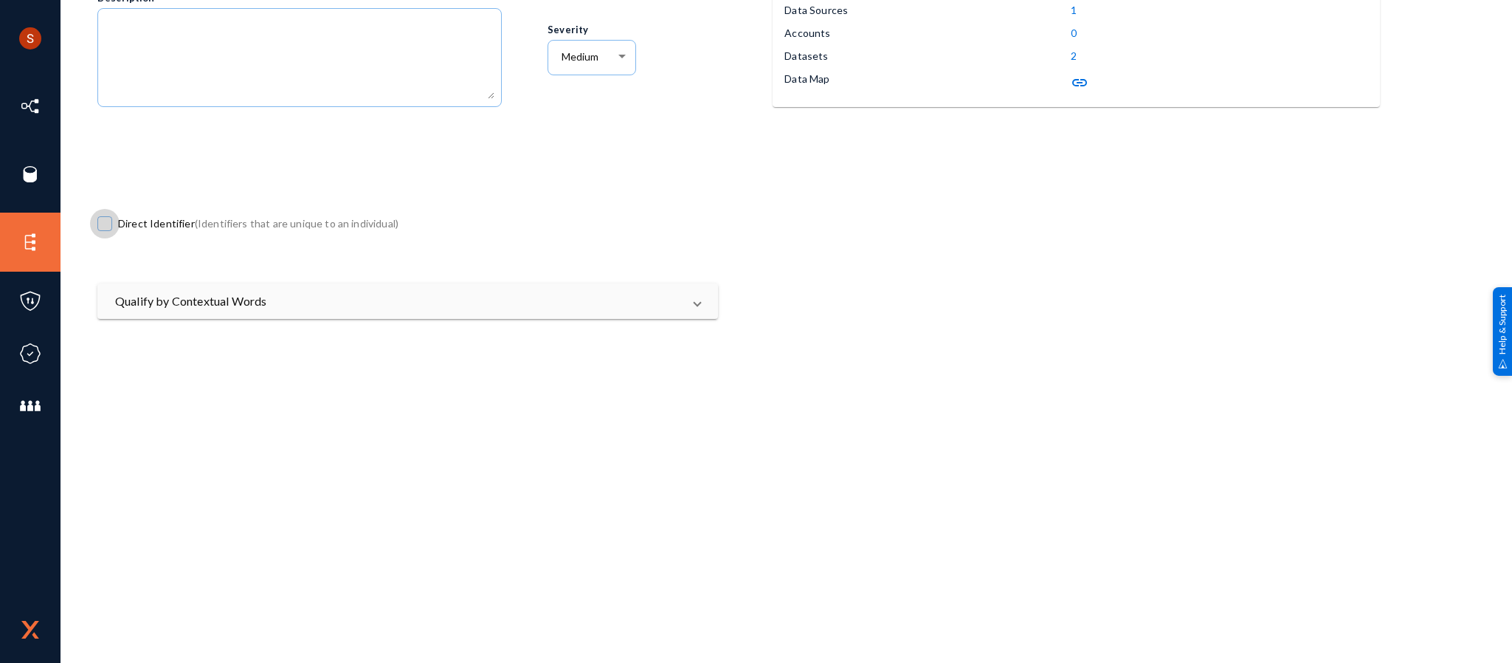
click at [106, 222] on span at bounding box center [104, 223] width 15 height 15
click at [106, 230] on input "Direct Identifier (Identifiers that are unique to an individual)" at bounding box center [104, 230] width 1 height 1
checkbox input "true"
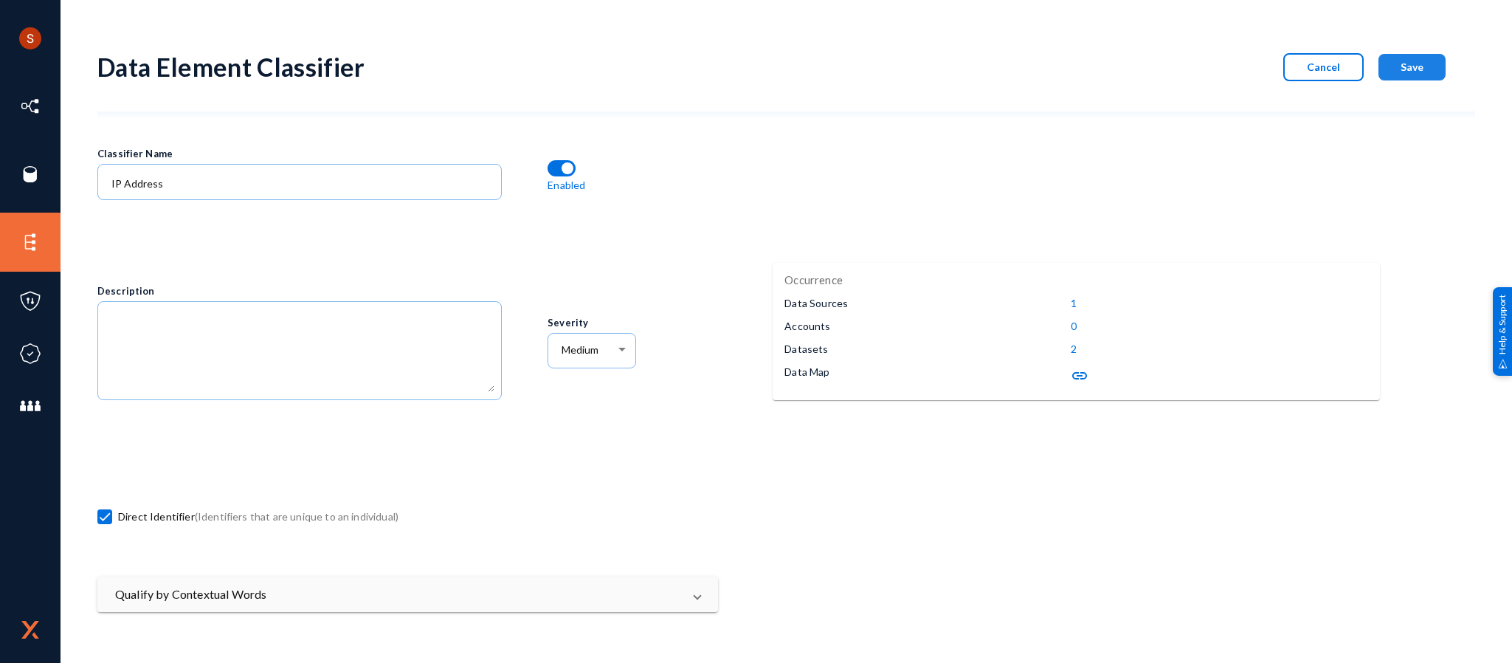
click at [1426, 56] on button "Save" at bounding box center [1411, 67] width 67 height 27
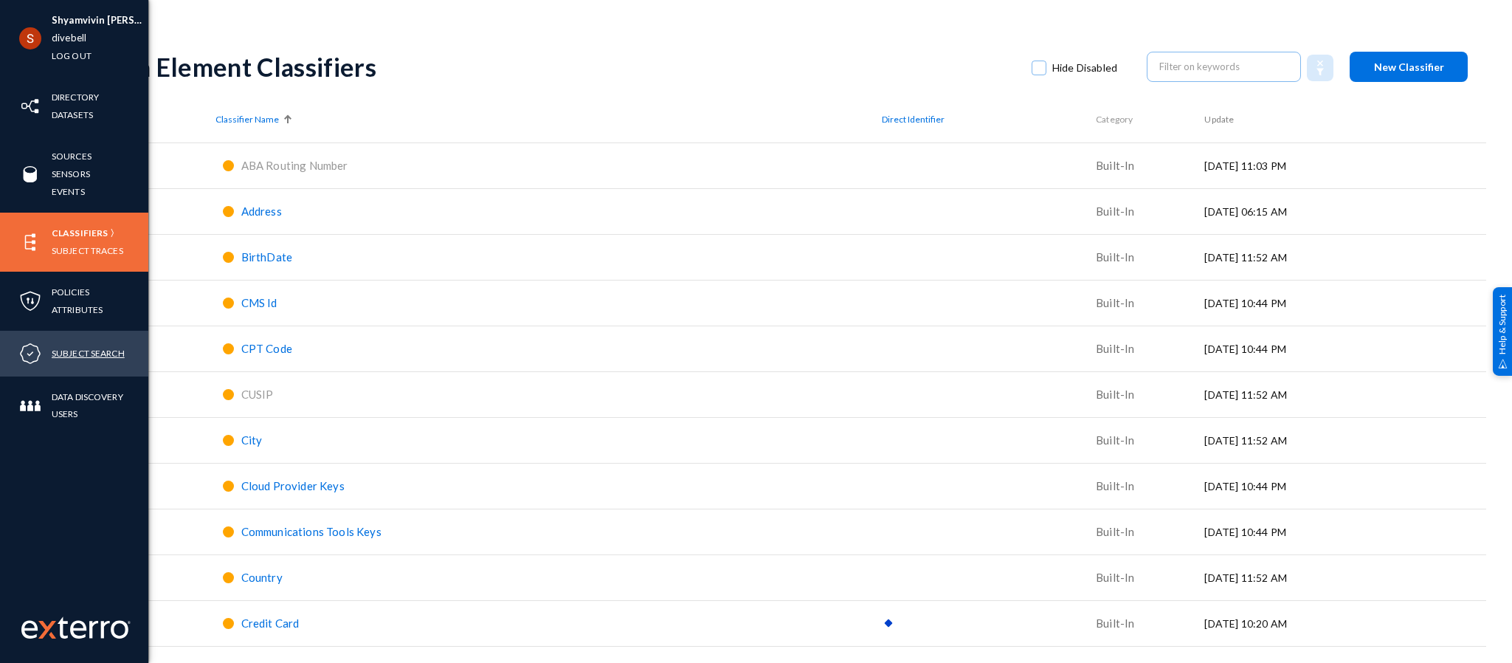
click at [82, 350] on link "Subject Search" at bounding box center [88, 353] width 73 height 17
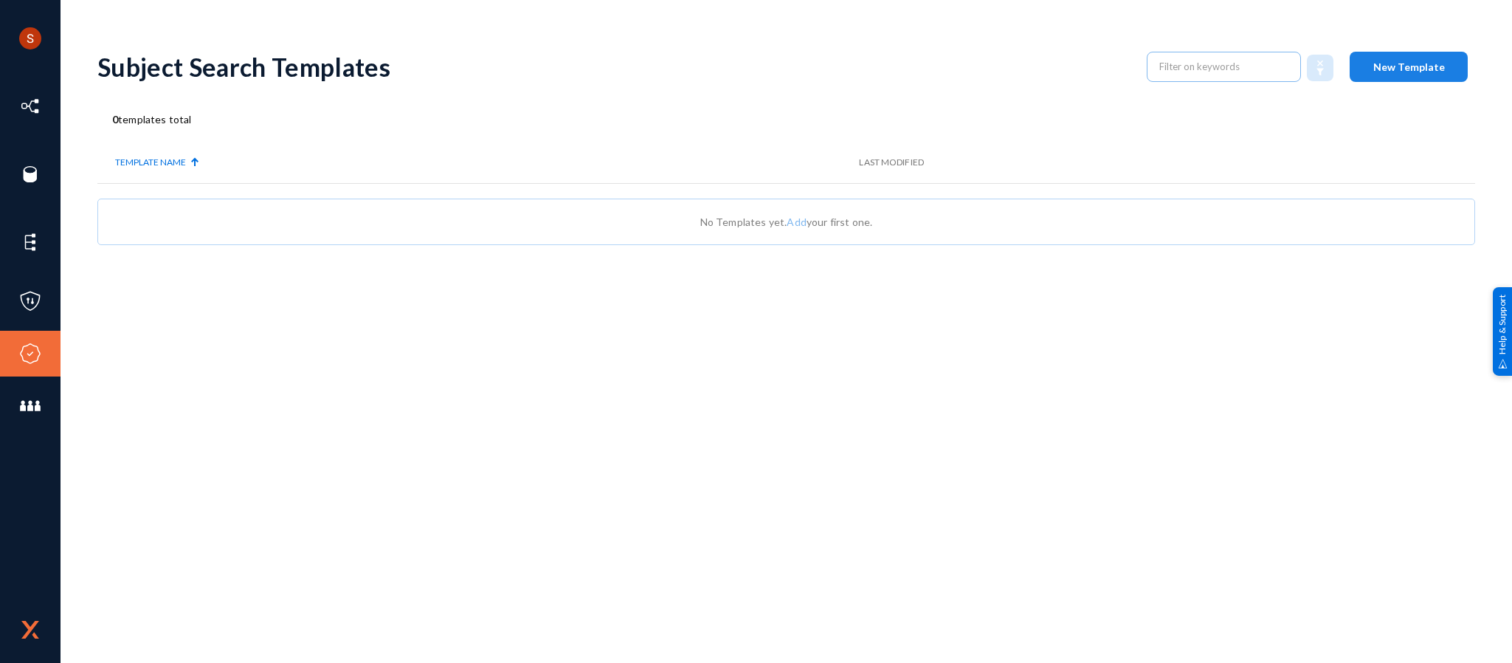
click at [1435, 73] on button "New Template" at bounding box center [1409, 67] width 118 height 30
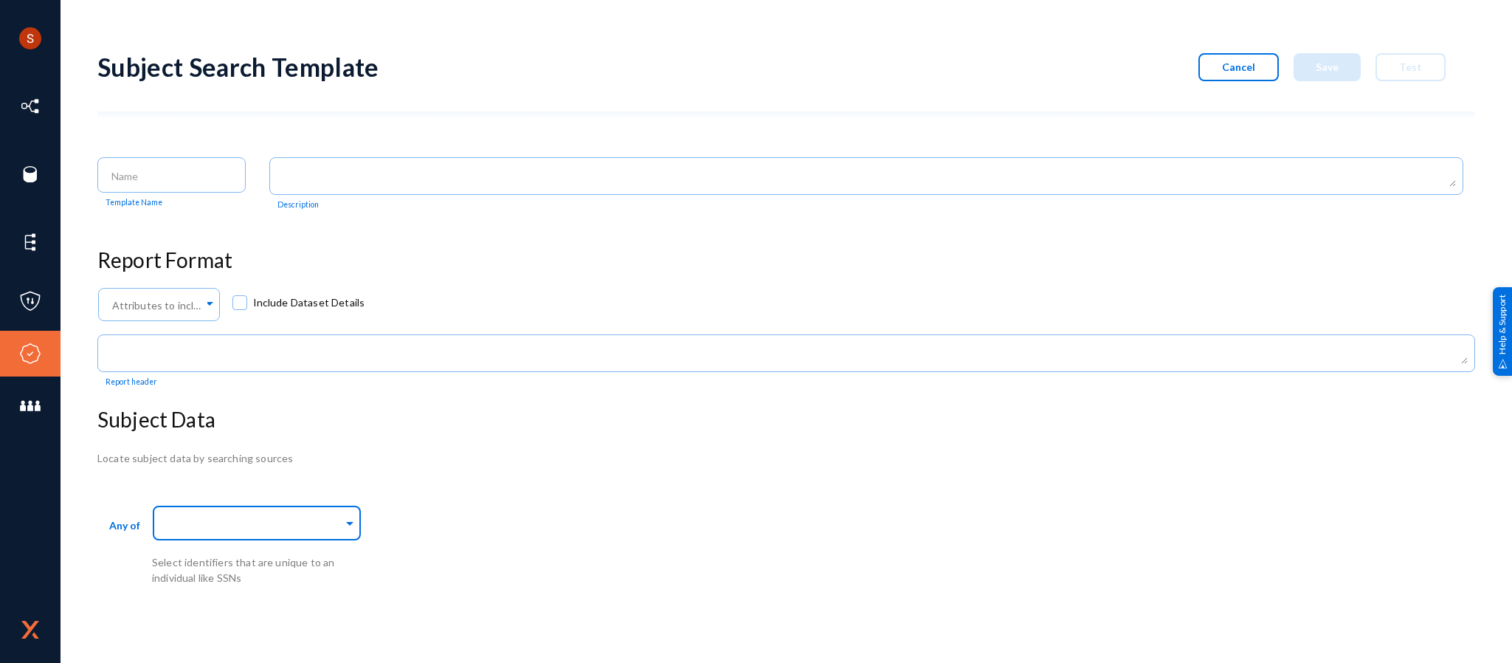
click at [334, 519] on input "text" at bounding box center [253, 525] width 179 height 14
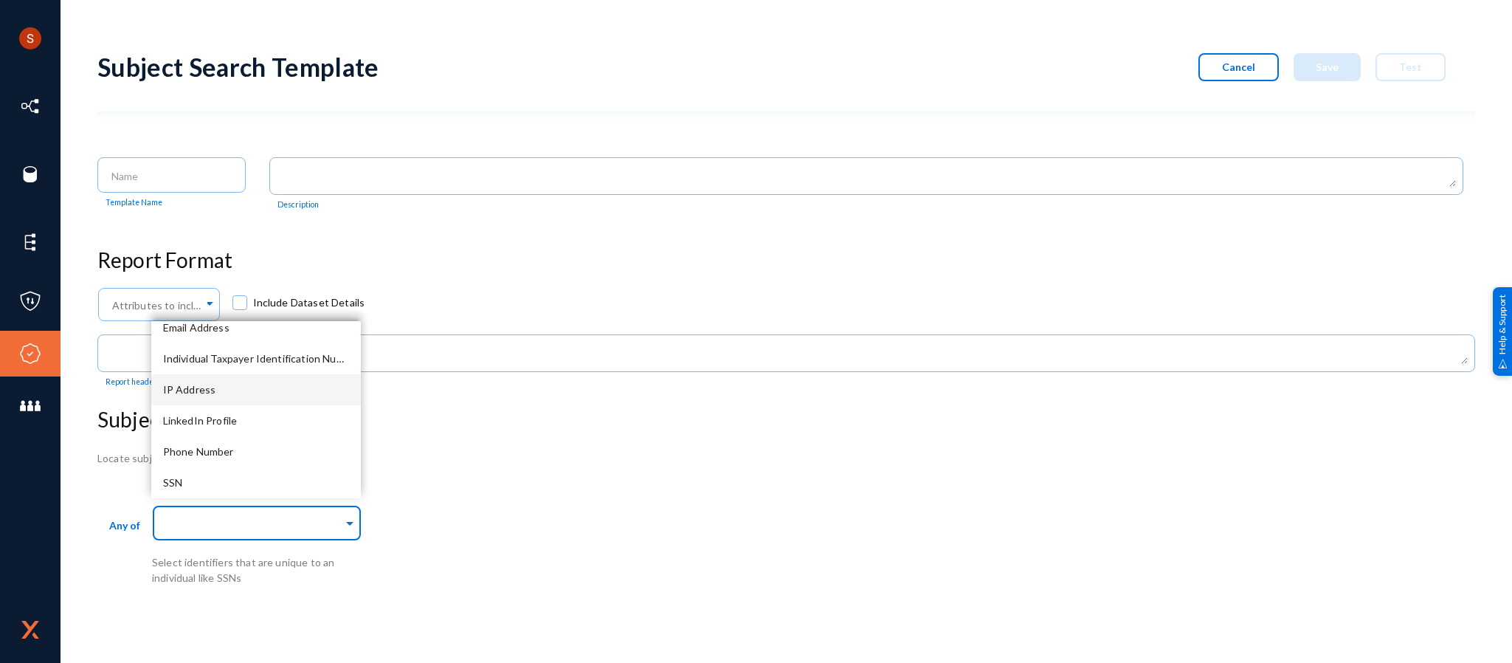
click at [252, 390] on div "IP Address" at bounding box center [256, 389] width 210 height 31
click at [255, 472] on div "SSN" at bounding box center [256, 482] width 210 height 31
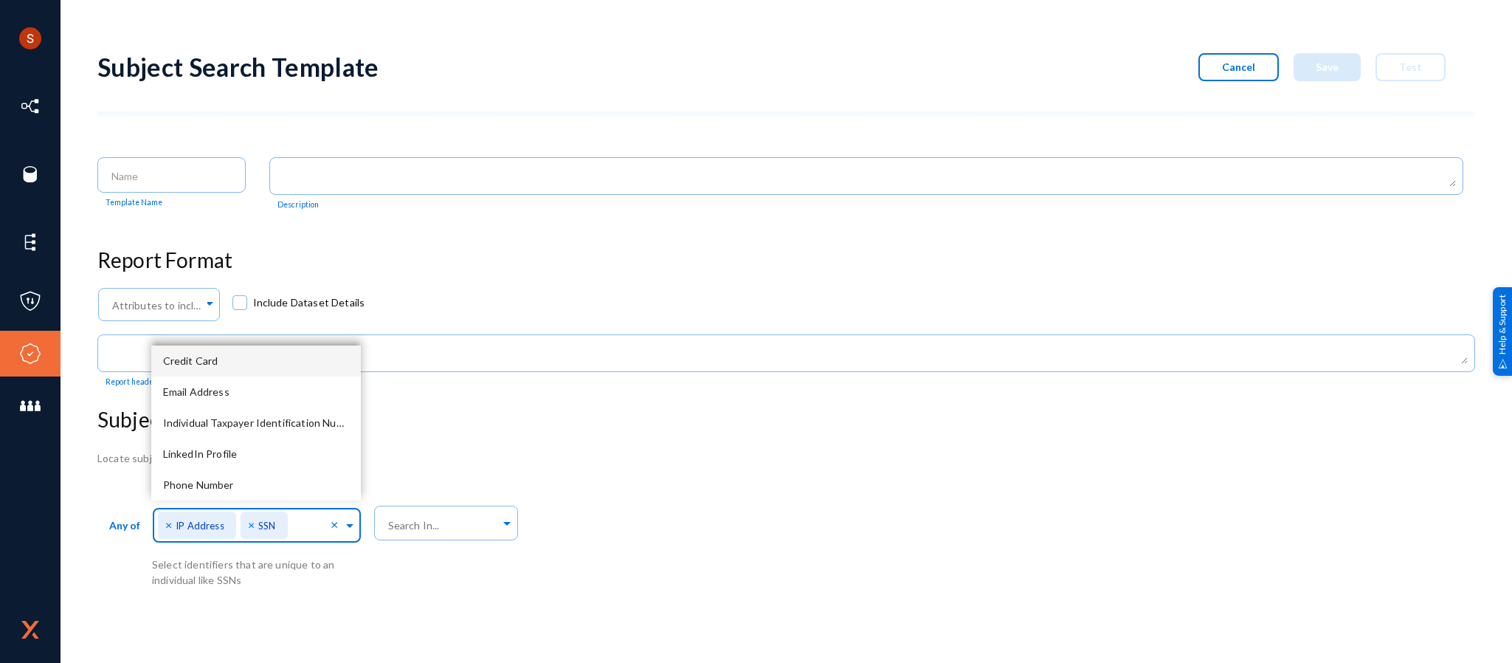
click at [243, 370] on div "Credit Card" at bounding box center [256, 360] width 210 height 31
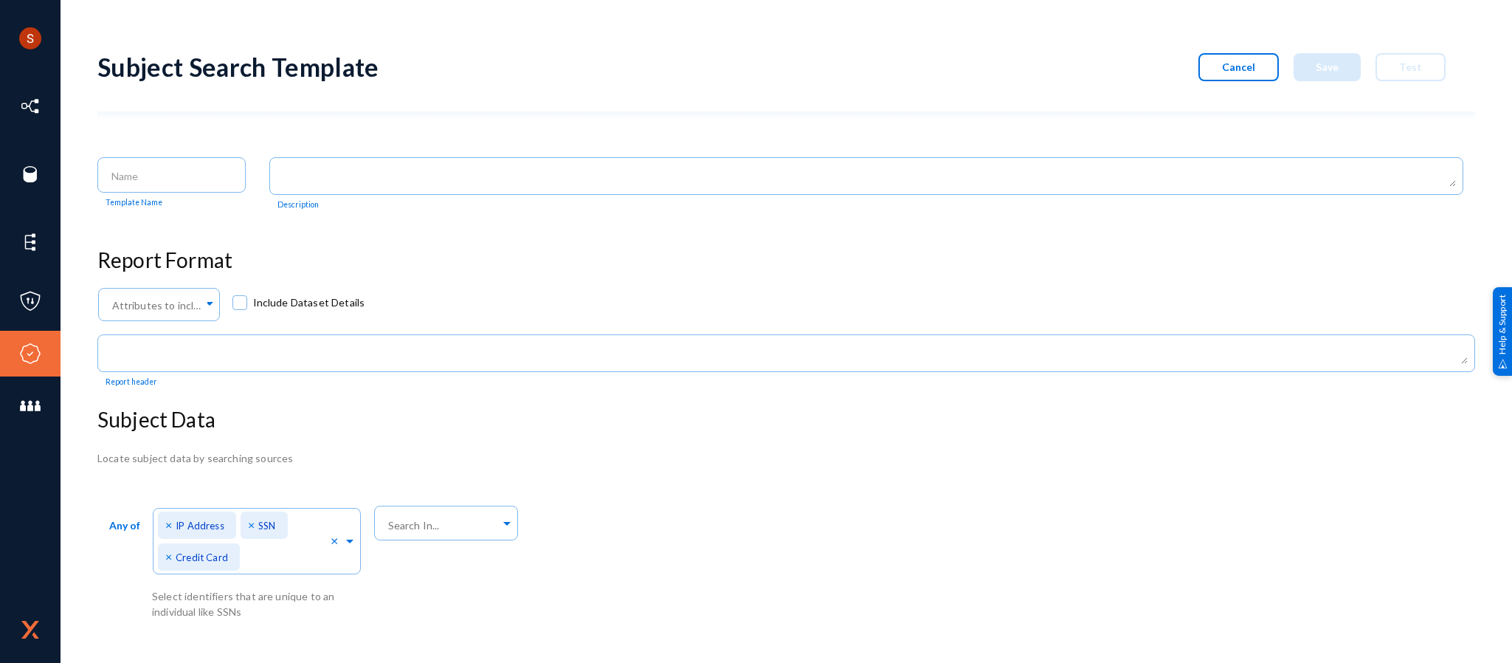
click at [527, 379] on div at bounding box center [812, 382] width 1310 height 10
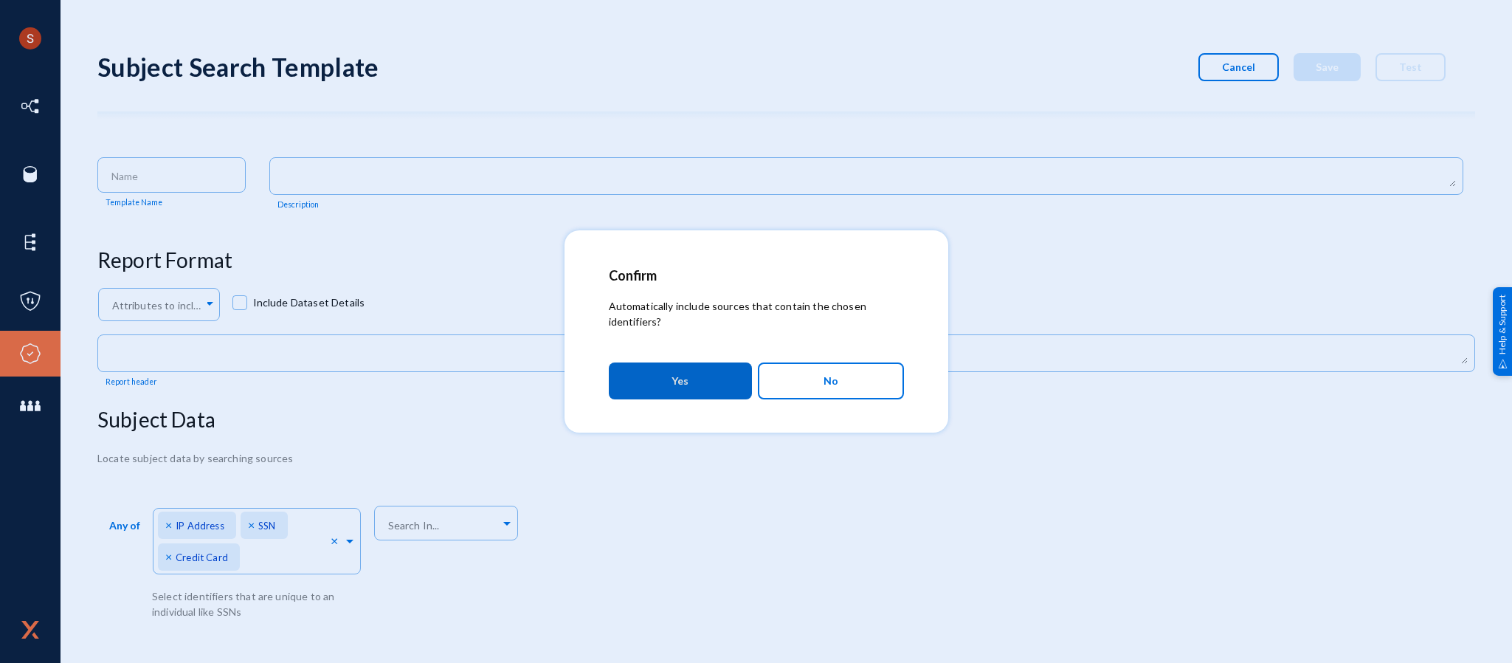
click at [660, 379] on button "Yes" at bounding box center [680, 380] width 143 height 37
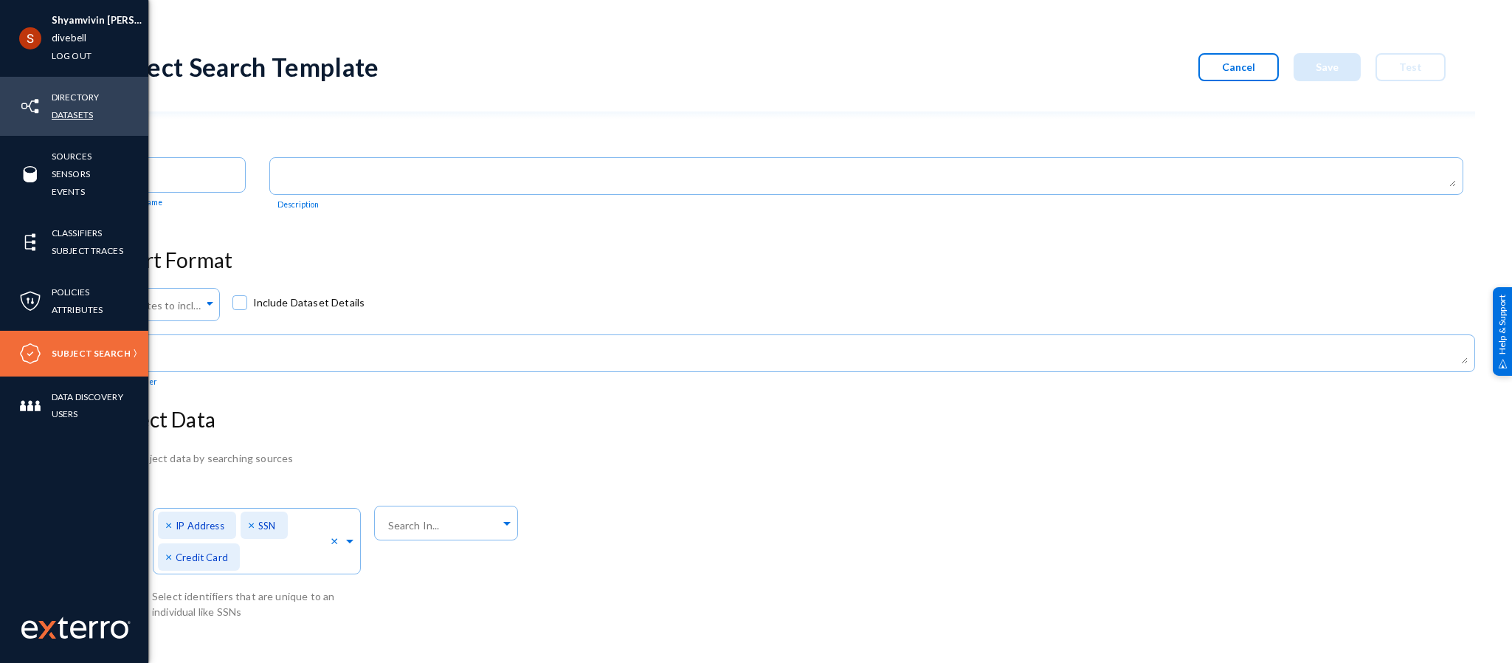
click at [63, 113] on link "Datasets" at bounding box center [72, 114] width 41 height 17
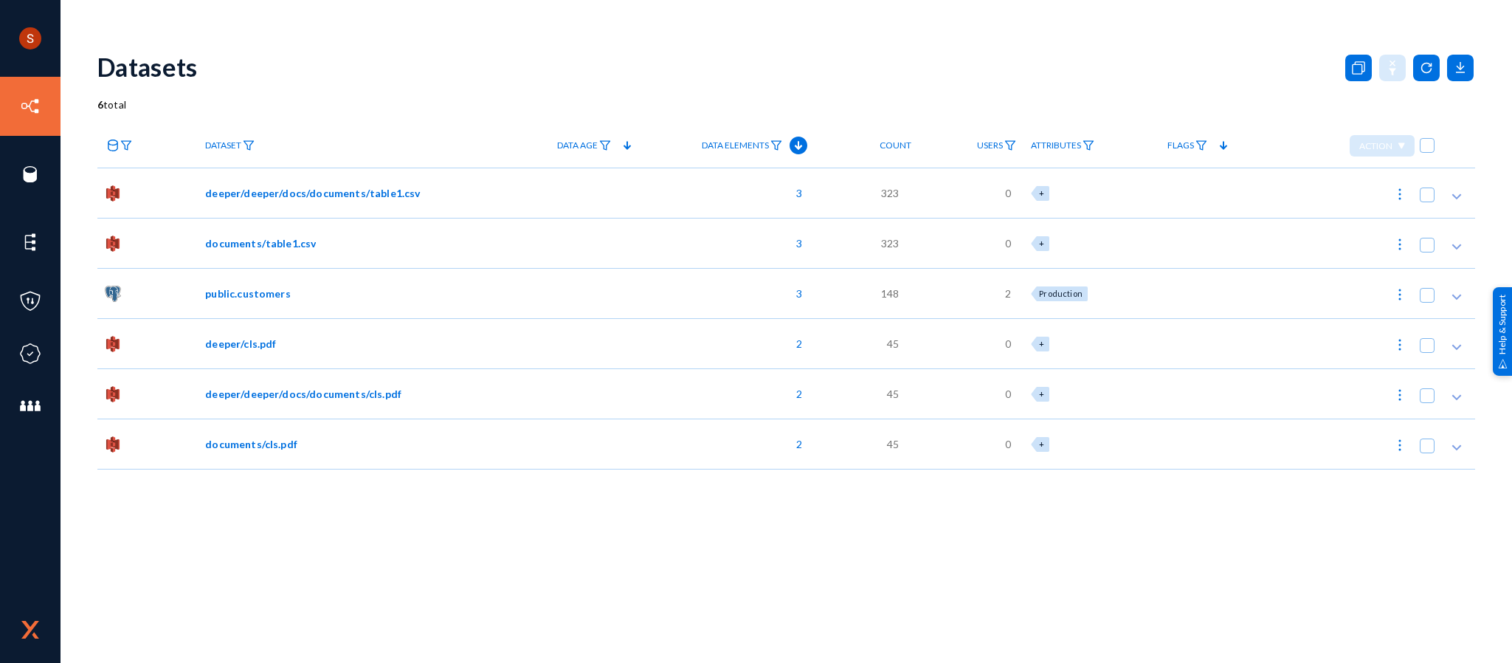
click at [392, 197] on span "deeper/deeper/docs/documents/table1.csv" at bounding box center [312, 192] width 215 height 15
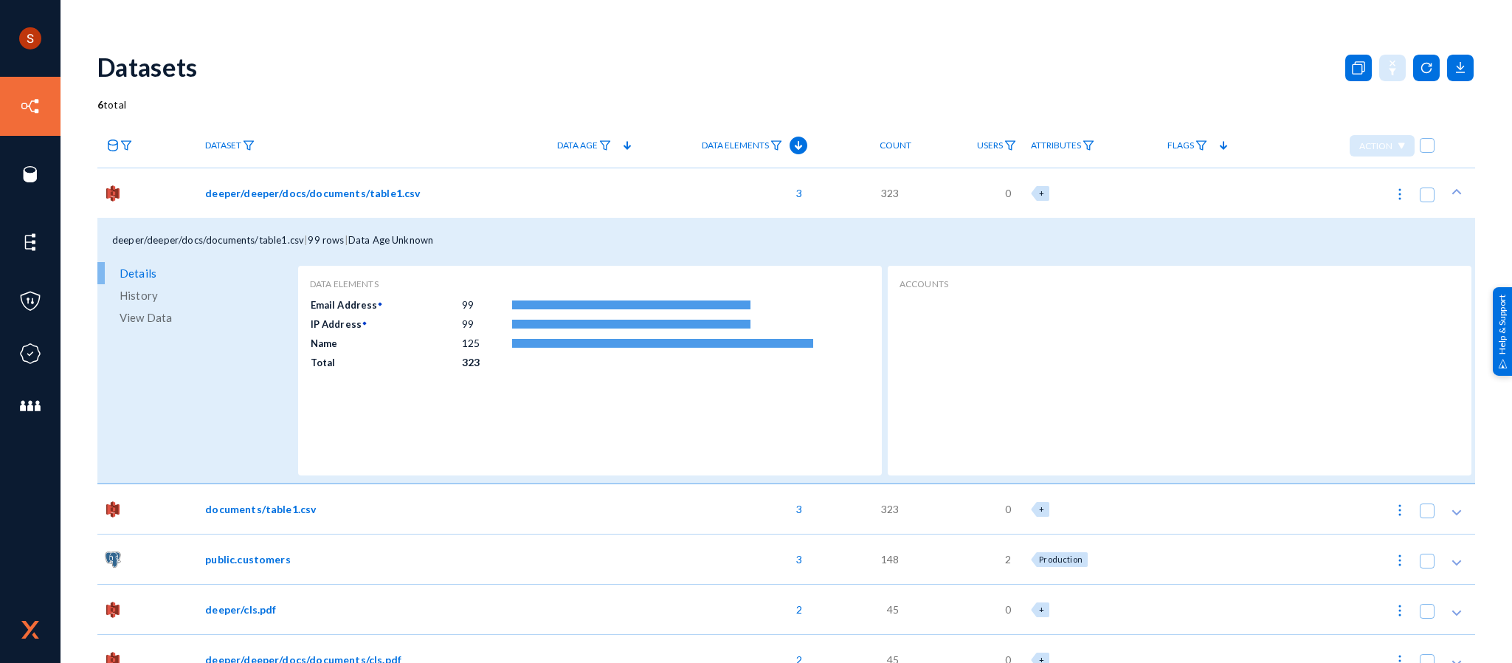
click at [392, 197] on span "deeper/deeper/docs/documents/table1.csv" at bounding box center [312, 192] width 215 height 15
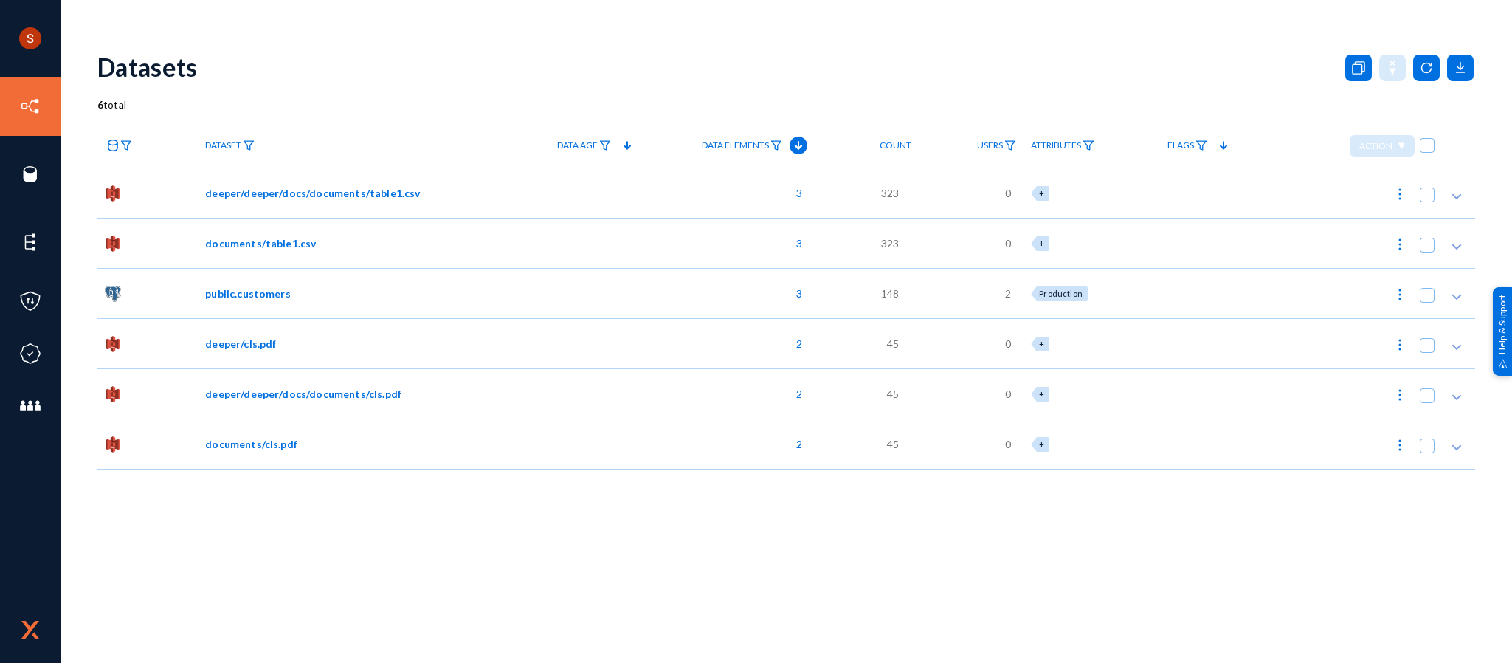
click at [417, 295] on div "public.customers" at bounding box center [342, 293] width 274 height 15
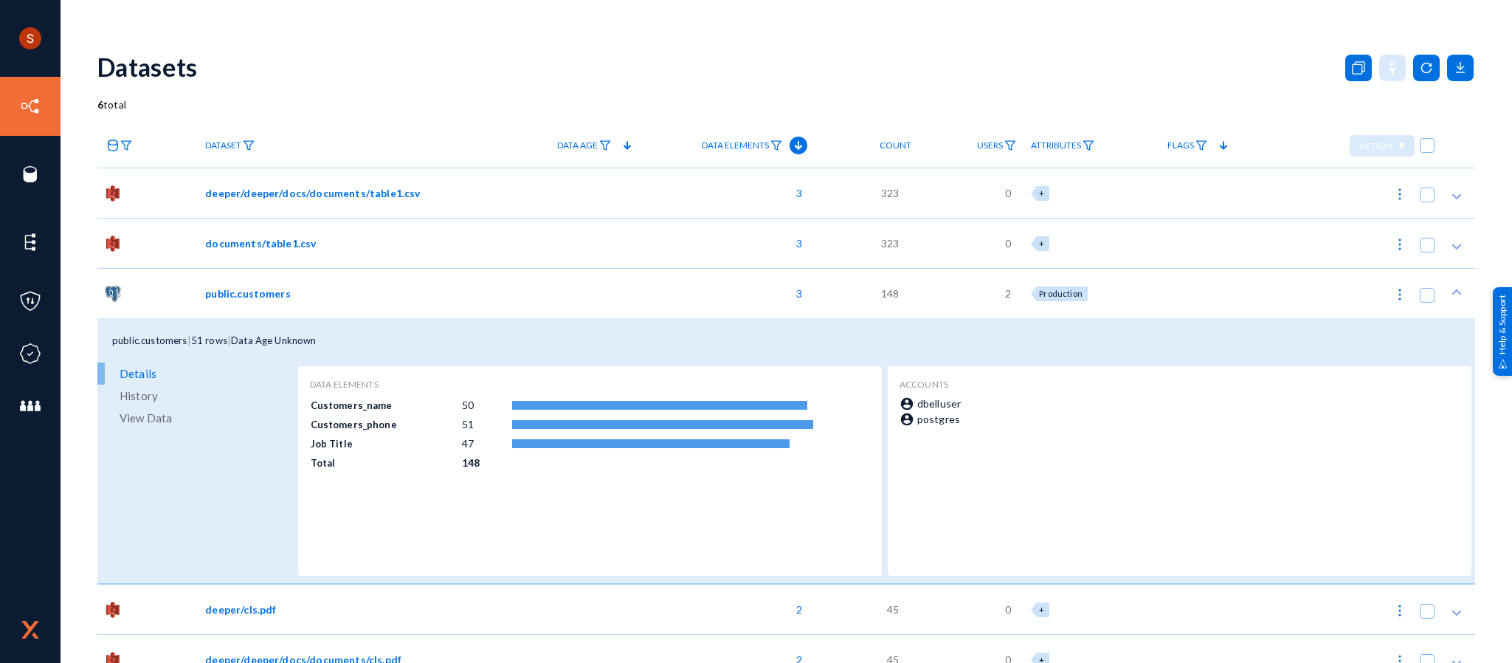
click at [417, 295] on div "public.customers" at bounding box center [342, 293] width 274 height 15
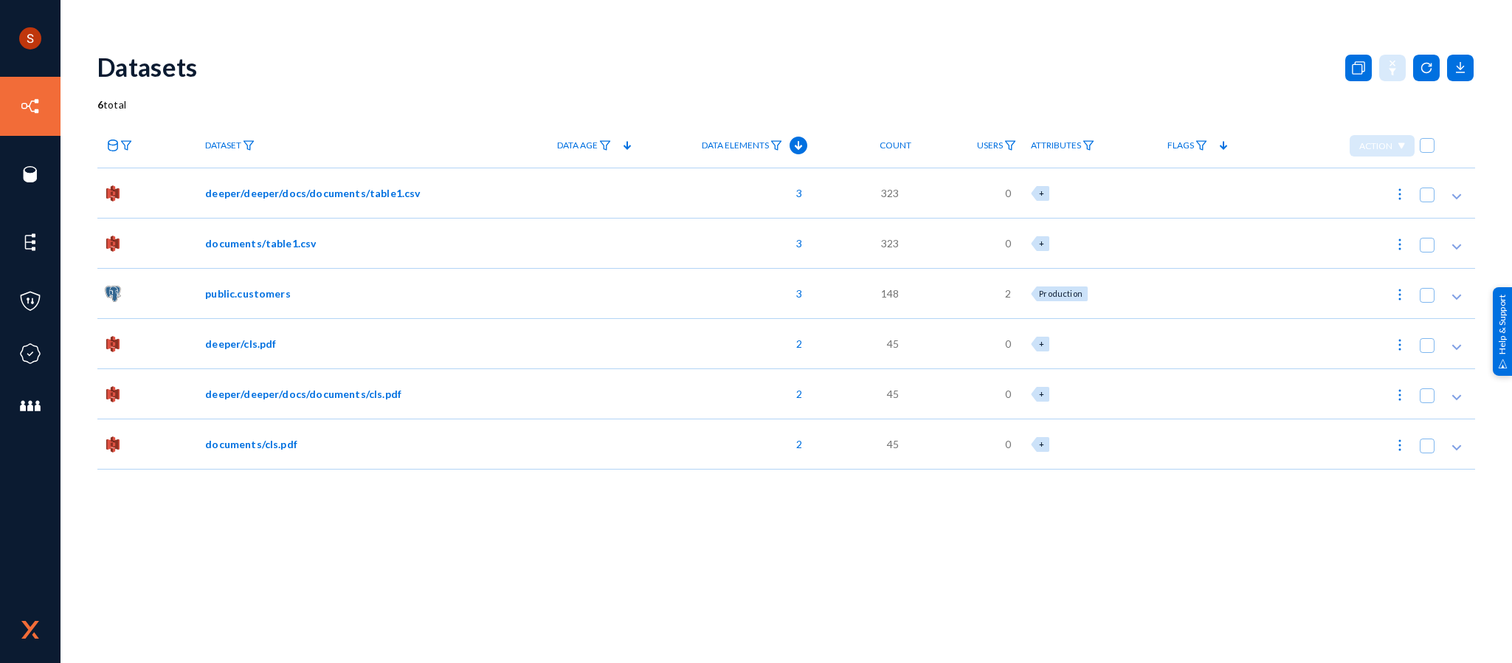
click at [837, 32] on div "Shyamvivin Vincent Francis Joseph divebell Log out Directory Datasets Sources S…" at bounding box center [756, 331] width 1512 height 663
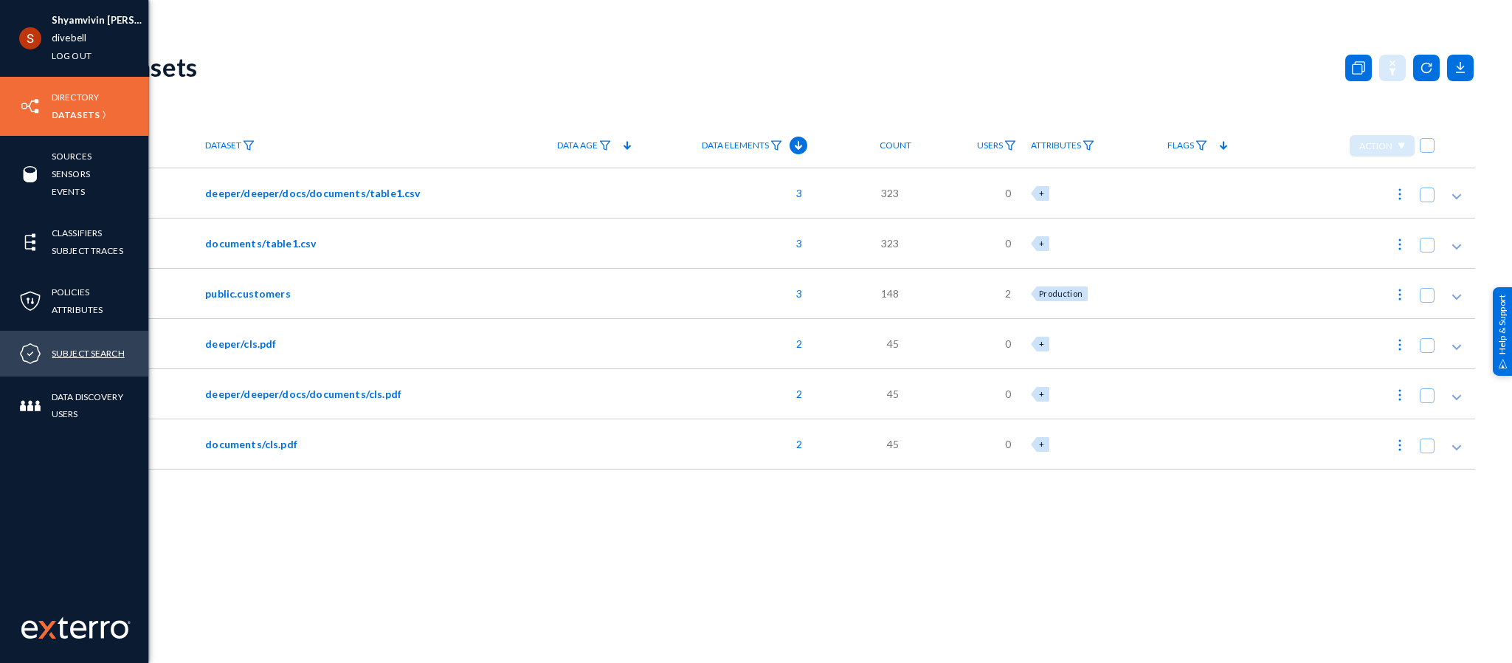
click at [55, 350] on link "Subject Search" at bounding box center [88, 353] width 73 height 17
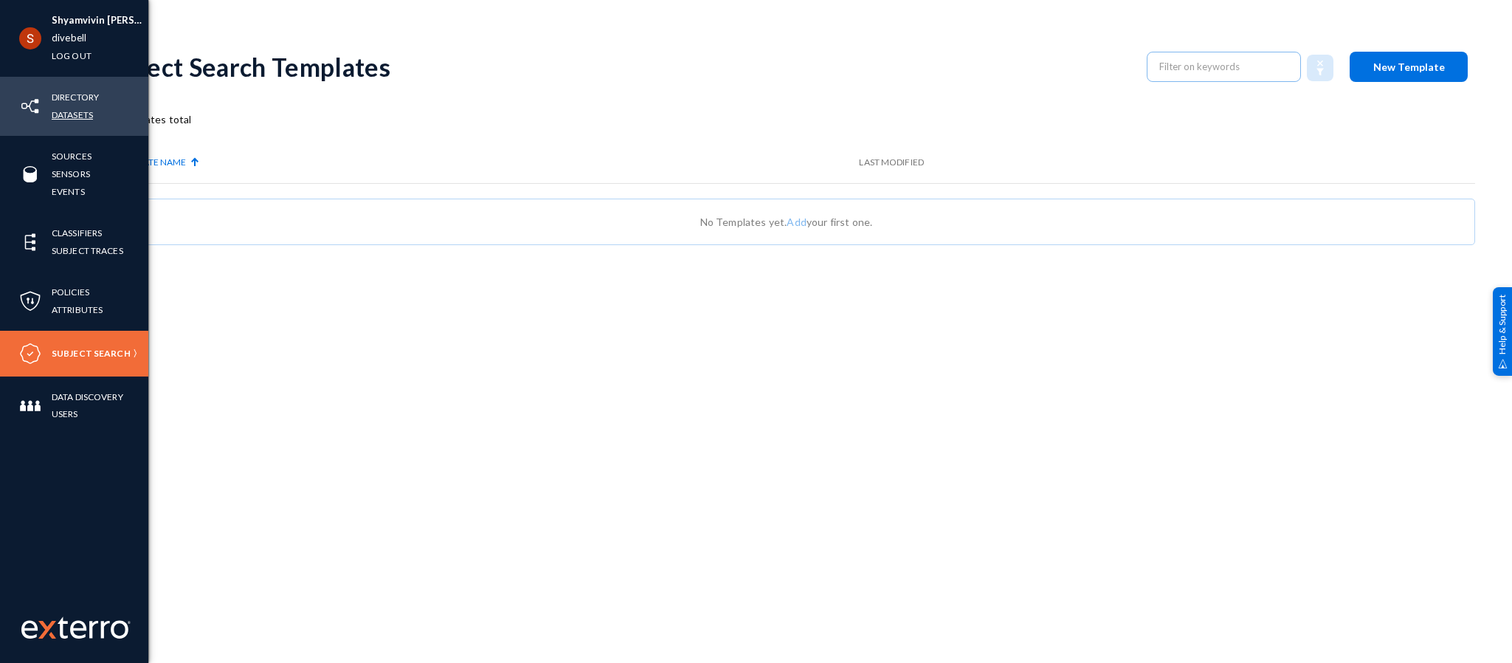
click at [67, 113] on link "Datasets" at bounding box center [72, 114] width 41 height 17
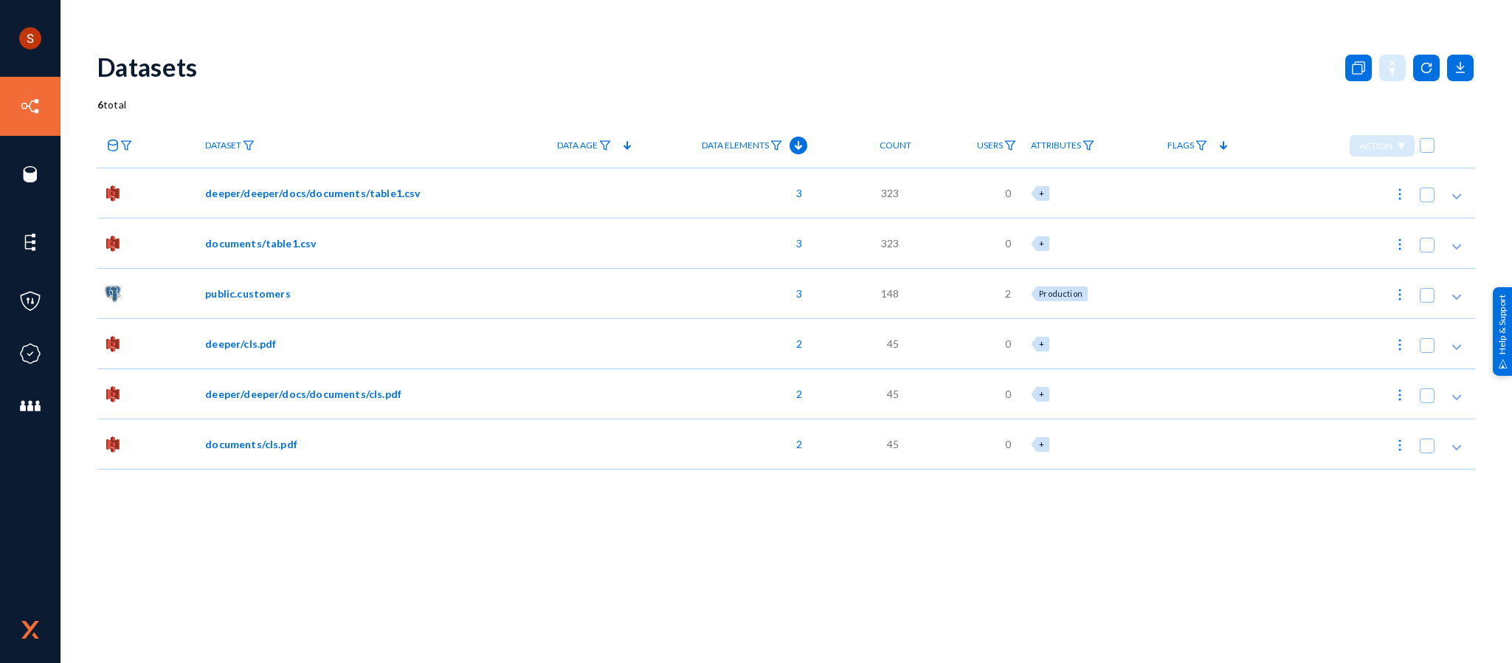
click at [419, 311] on div "public.customers" at bounding box center [345, 293] width 294 height 50
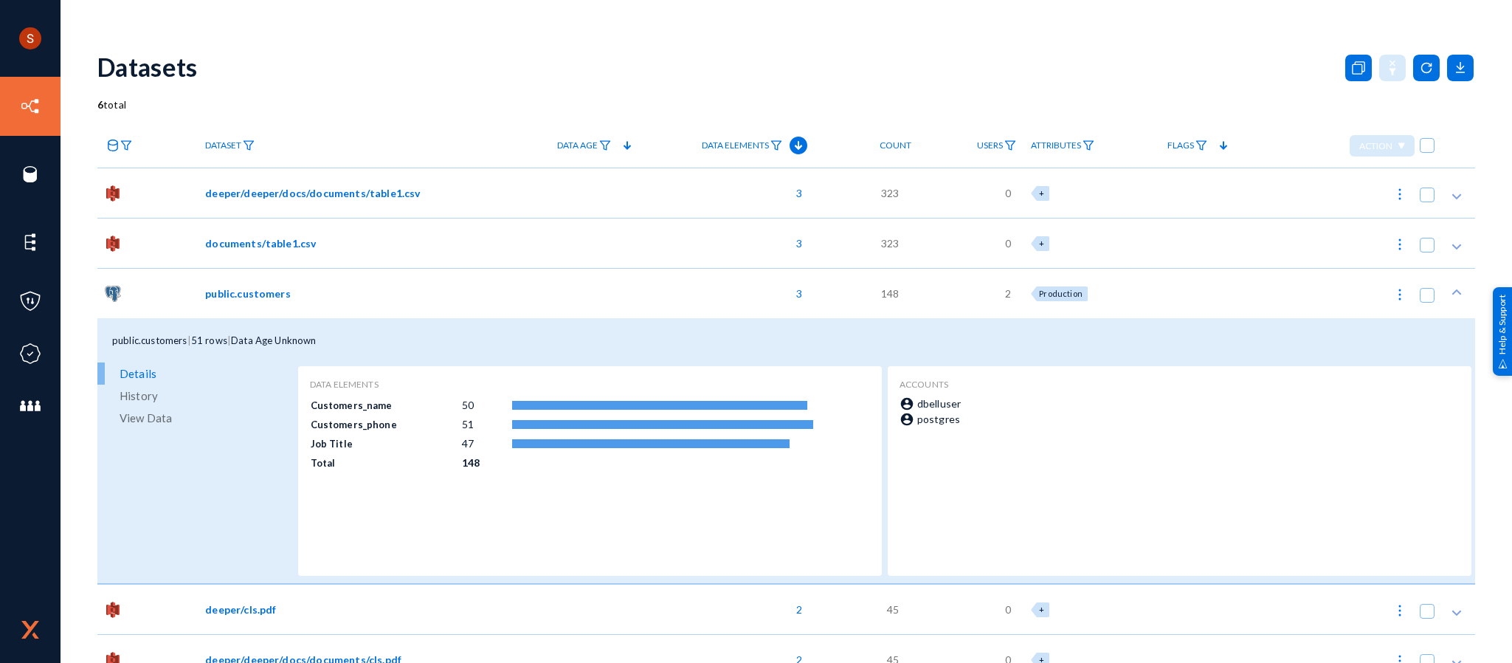
click at [377, 200] on span "deeper/deeper/docs/documents/table1.csv" at bounding box center [312, 192] width 215 height 15
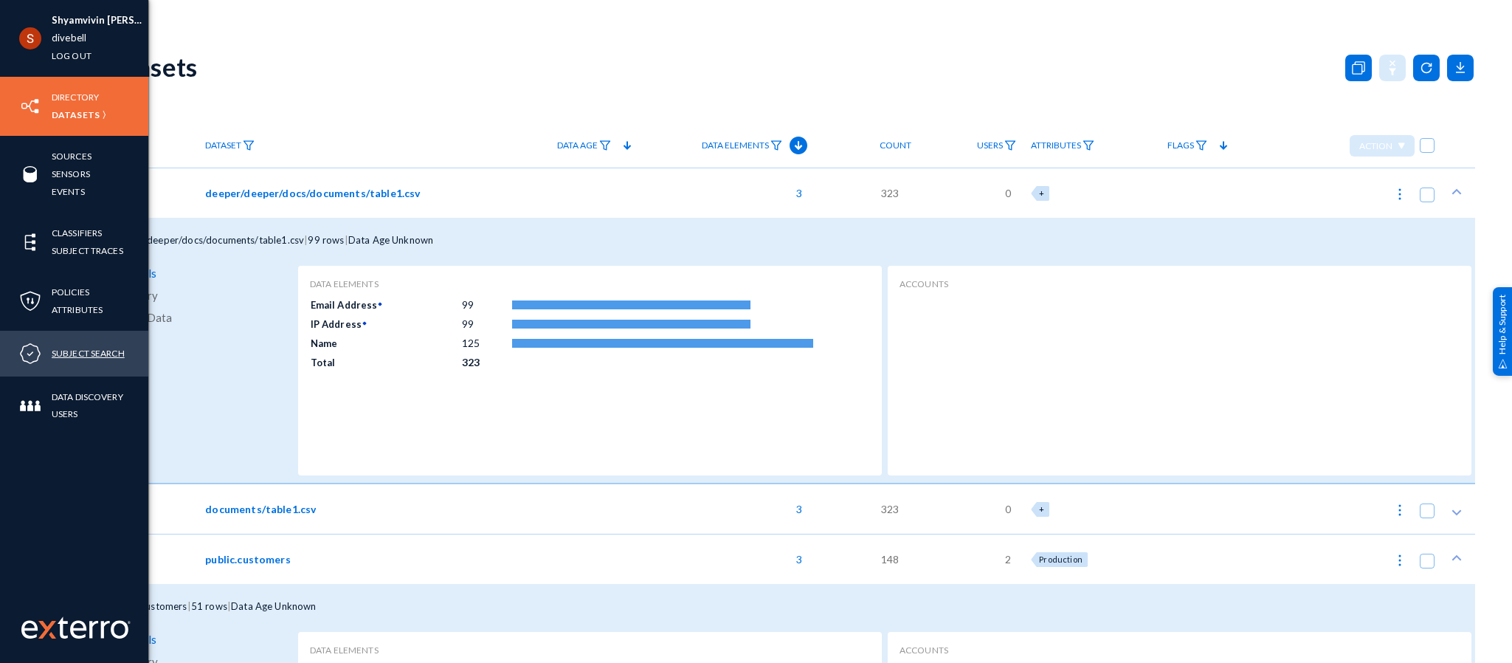
click at [66, 356] on link "Subject Search" at bounding box center [88, 353] width 73 height 17
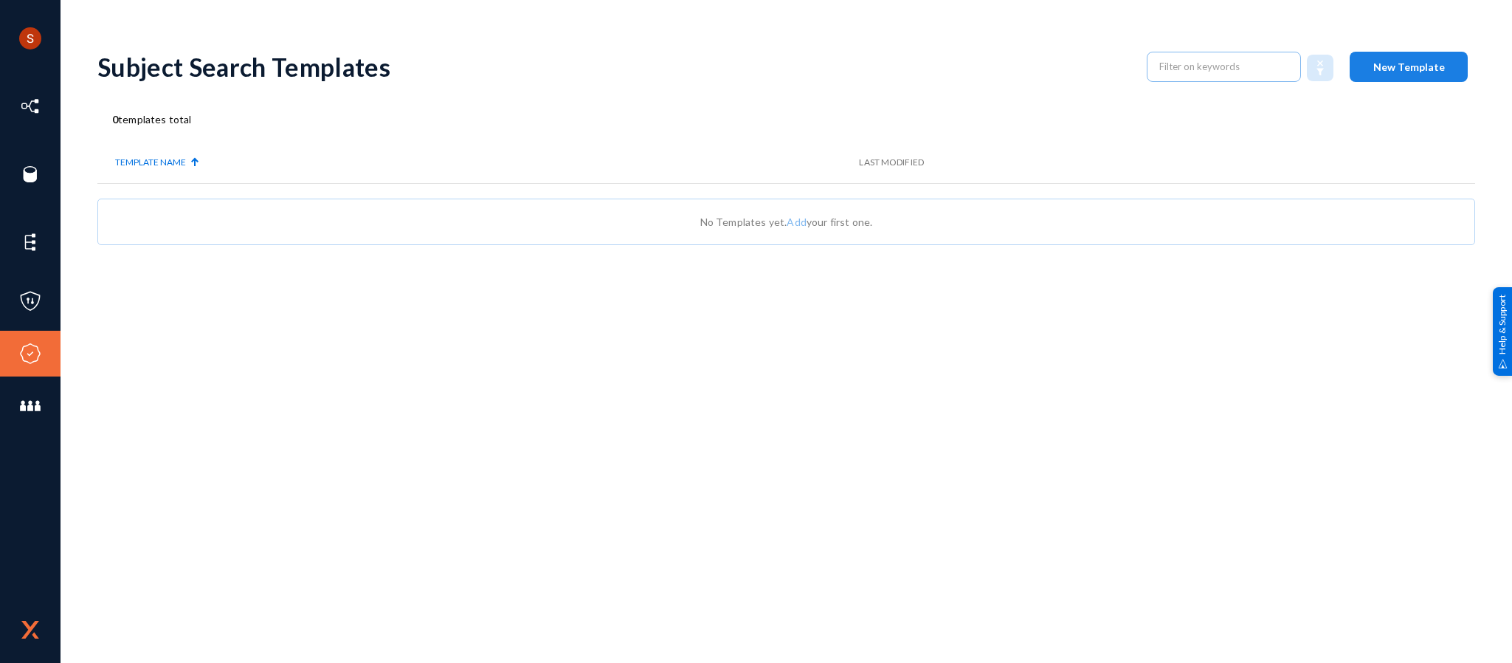
click at [1395, 76] on button "New Template" at bounding box center [1409, 67] width 118 height 30
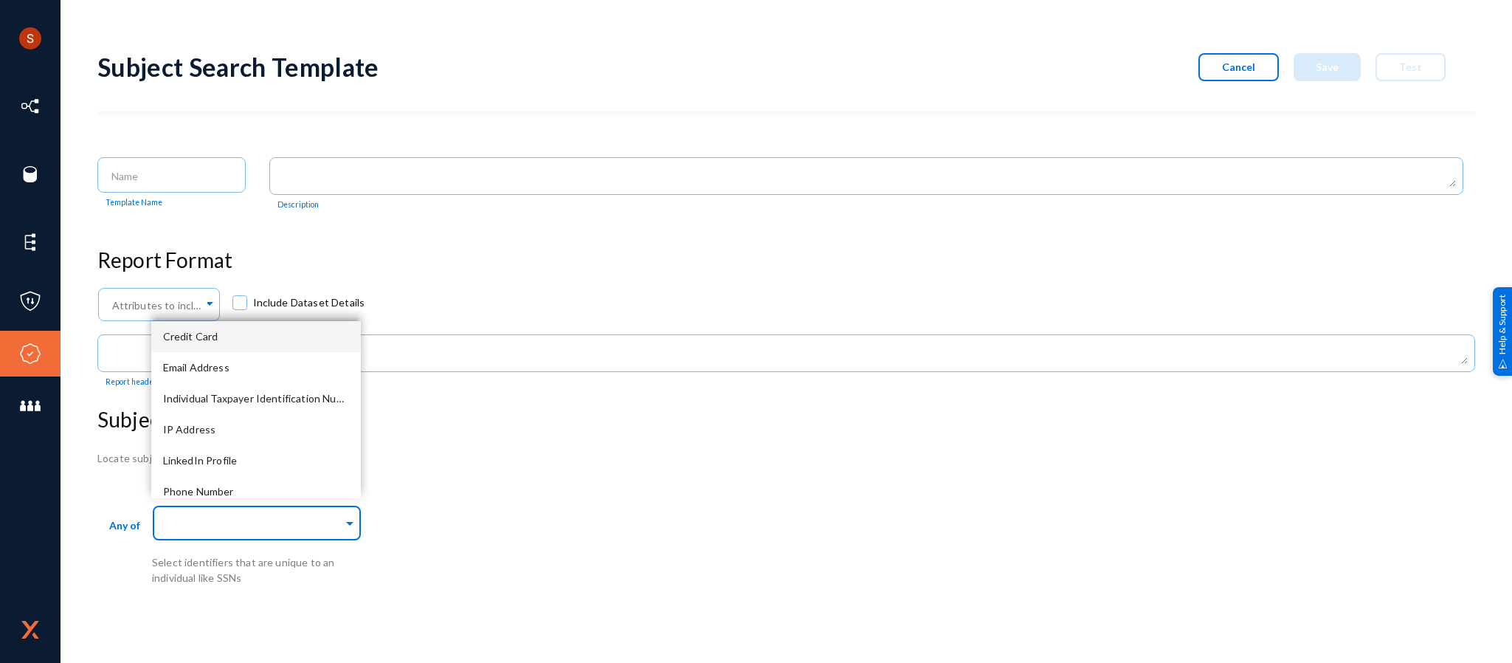
click at [282, 511] on div at bounding box center [253, 523] width 179 height 25
click at [235, 432] on div "IP Address" at bounding box center [256, 429] width 210 height 31
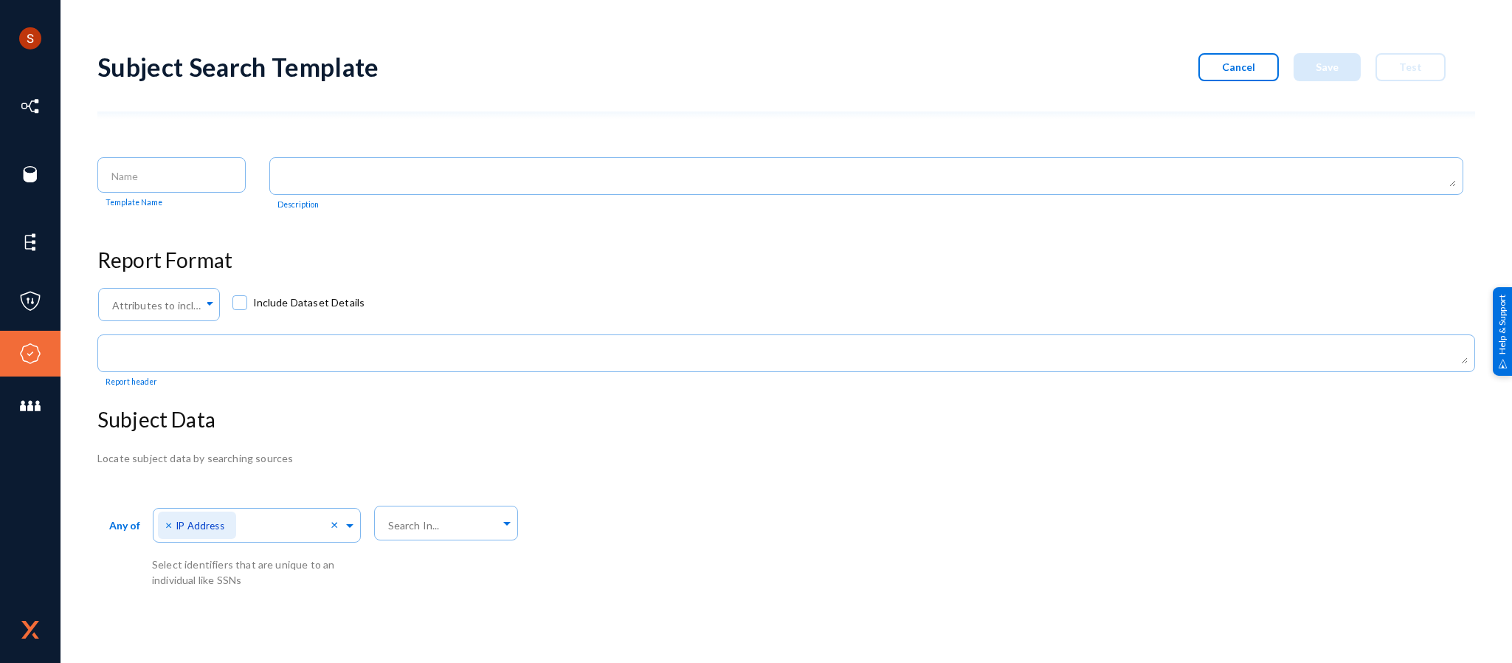
click at [502, 398] on div "Subject Search Template Cancel Save Test Template Name Description Report Forma…" at bounding box center [786, 312] width 1378 height 550
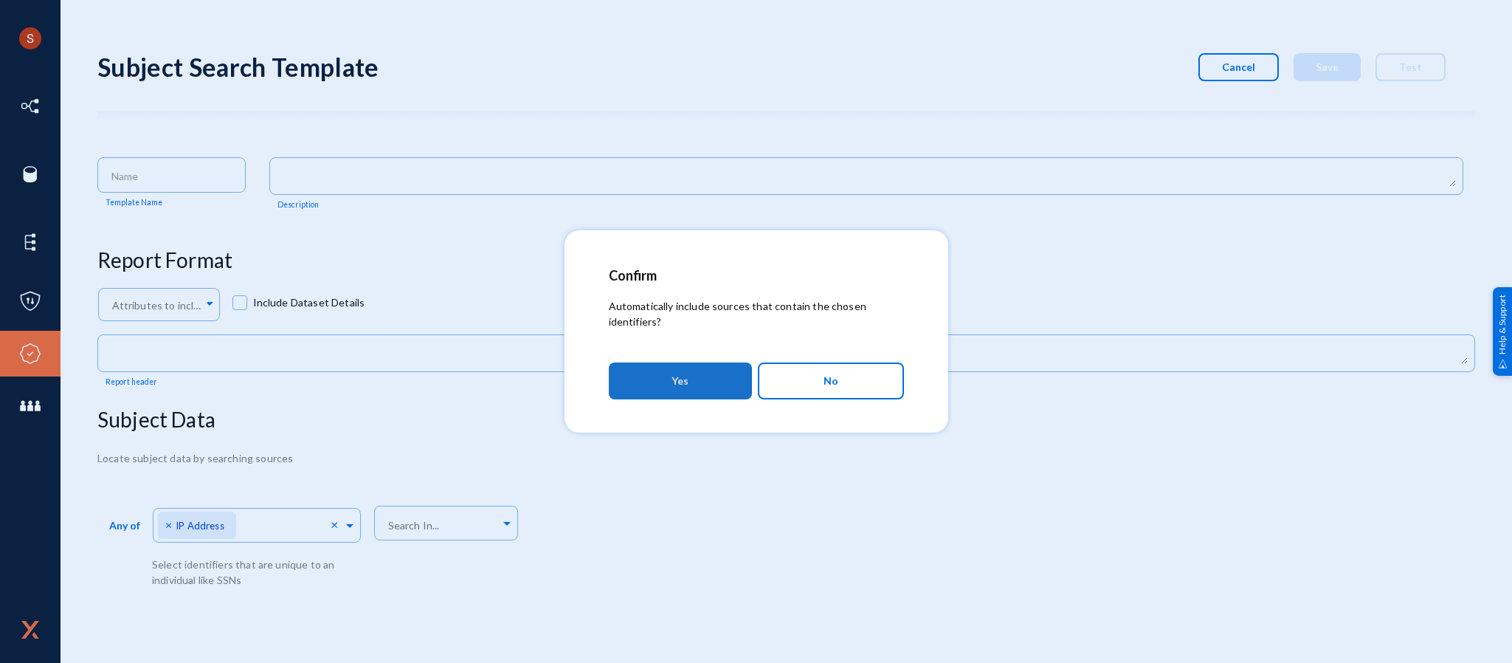
click at [674, 366] on button "Yes" at bounding box center [680, 380] width 143 height 37
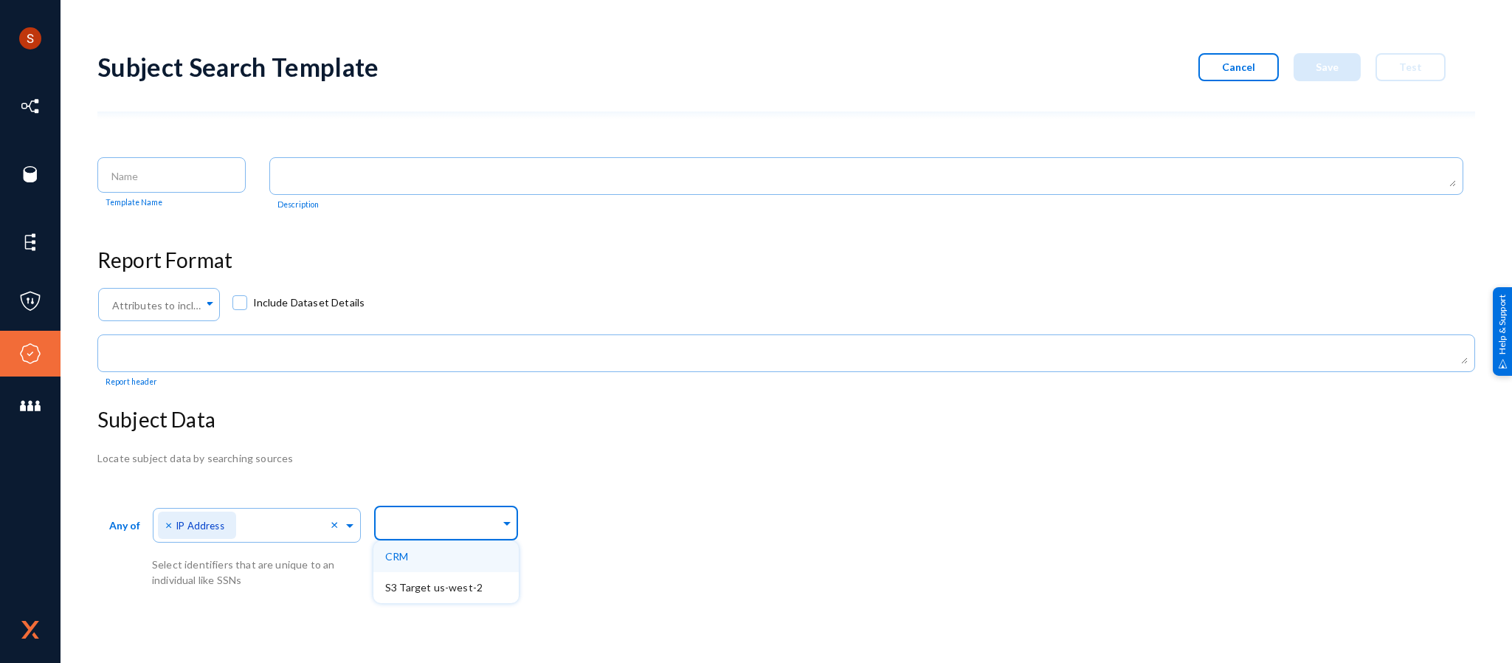
click at [445, 518] on input "text" at bounding box center [442, 525] width 115 height 14
click at [452, 554] on div "CRM" at bounding box center [445, 556] width 145 height 31
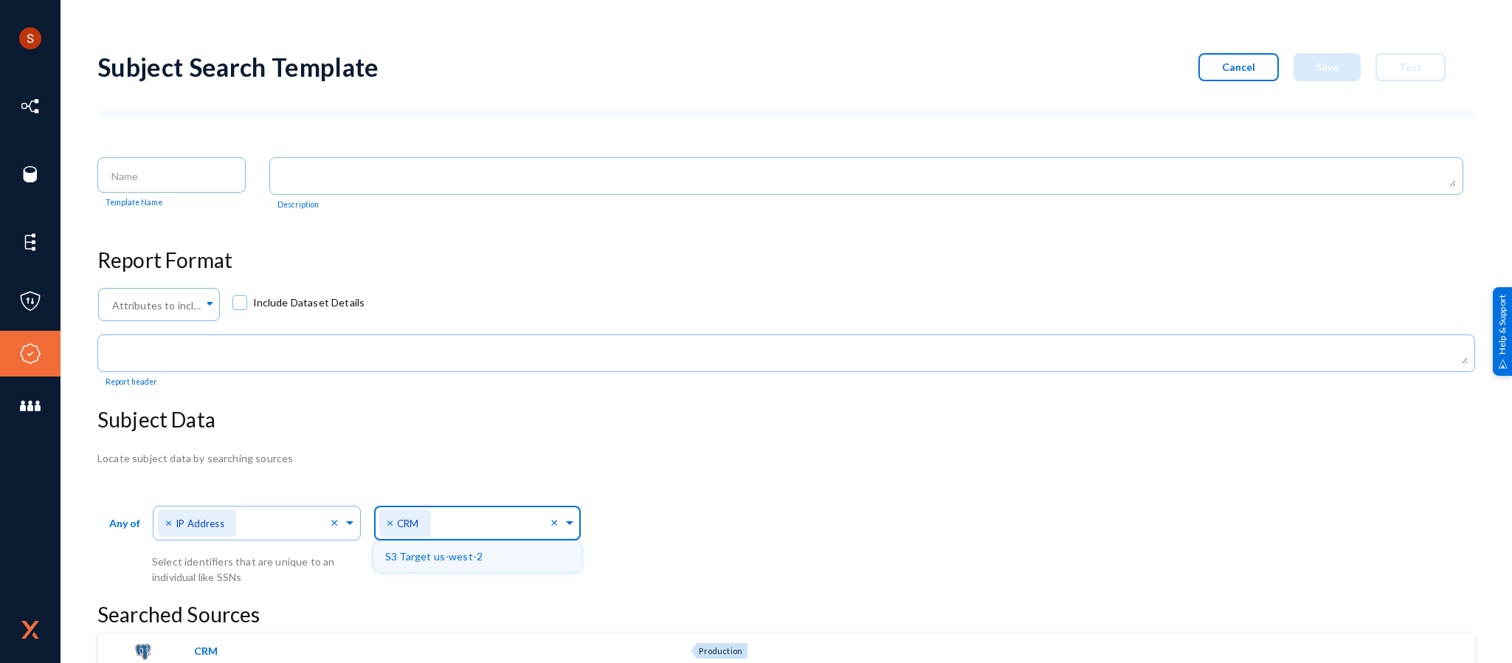
click at [519, 519] on input "text" at bounding box center [492, 526] width 115 height 14
click at [507, 562] on div "S3 Target us-west-2" at bounding box center [477, 556] width 208 height 31
click at [649, 507] on div "Any of Direct Identifiers... × IP Address × Select identifiers that are unique …" at bounding box center [786, 542] width 1378 height 83
click at [1226, 73] on button "Cancel" at bounding box center [1238, 67] width 80 height 28
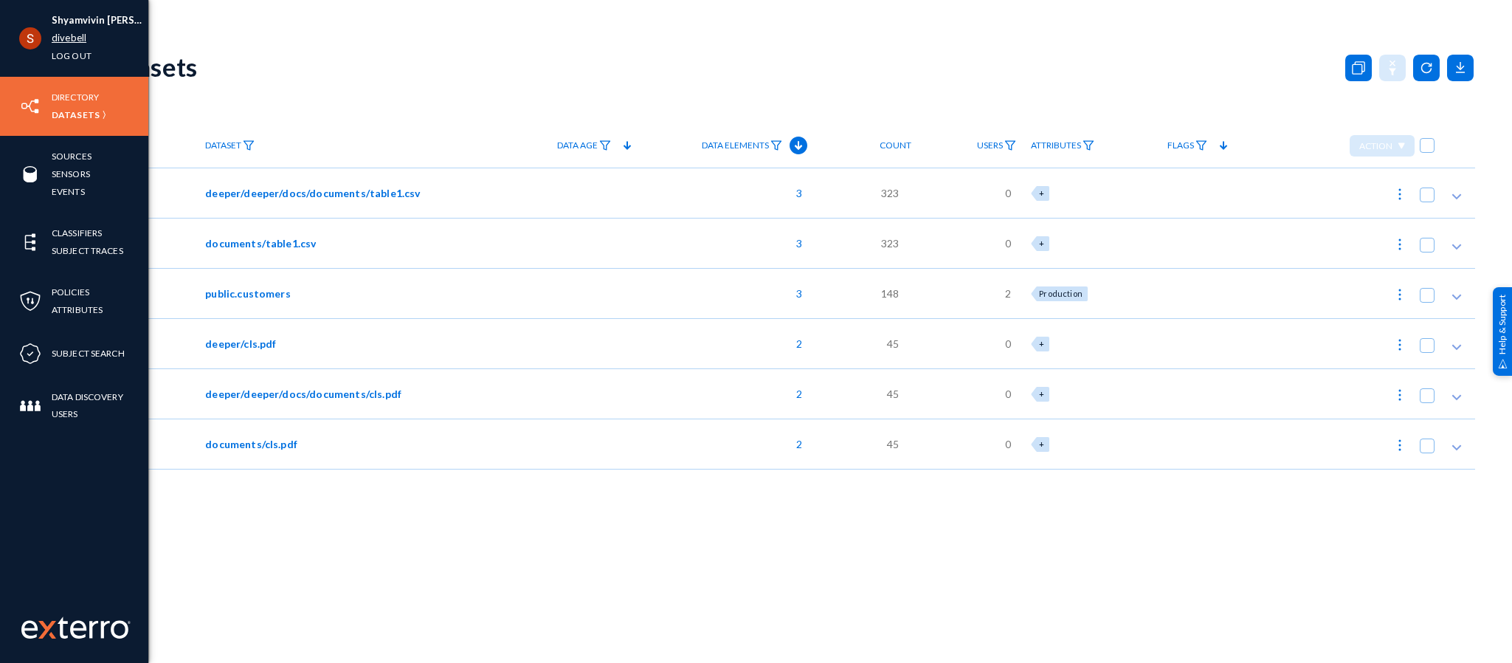
click at [71, 34] on link "divebell" at bounding box center [69, 38] width 35 height 17
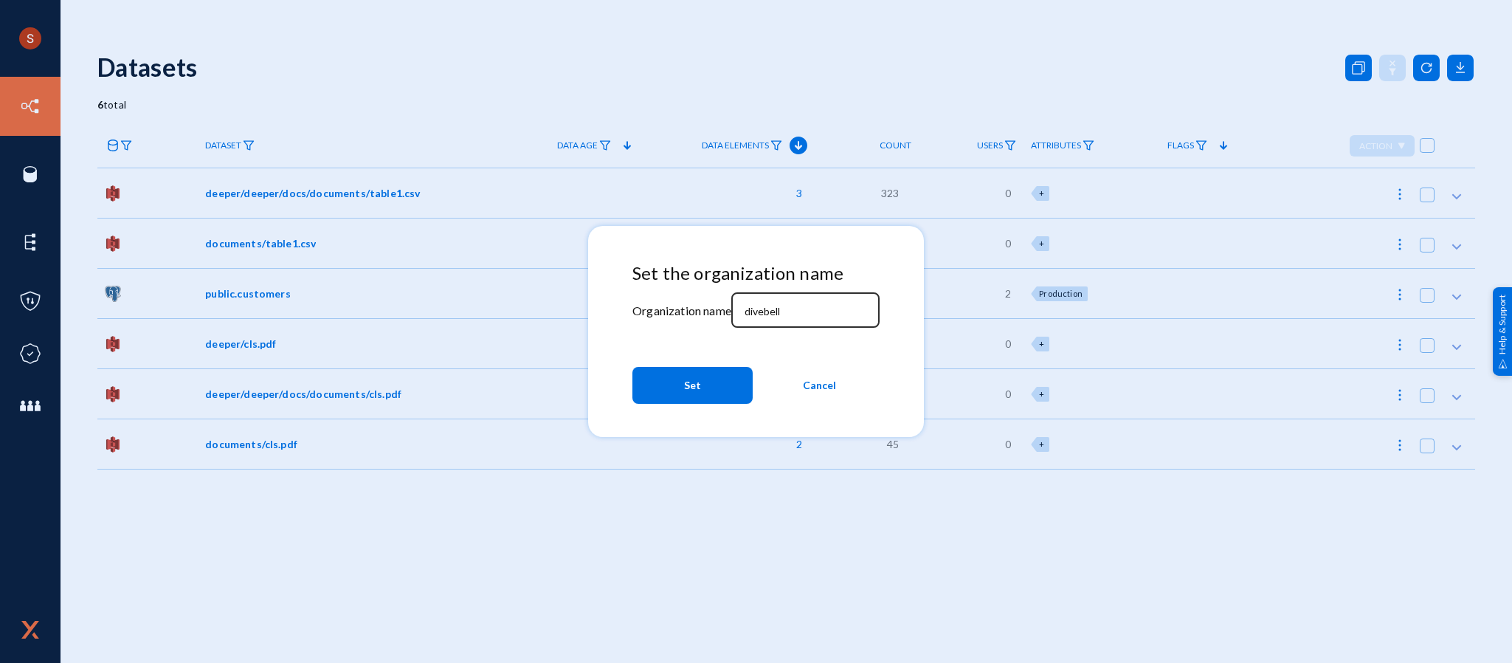
drag, startPoint x: 780, startPoint y: 319, endPoint x: 773, endPoint y: 317, distance: 7.7
click at [773, 317] on div "divebell" at bounding box center [805, 308] width 133 height 38
click at [773, 317] on input "divebell" at bounding box center [808, 311] width 127 height 13
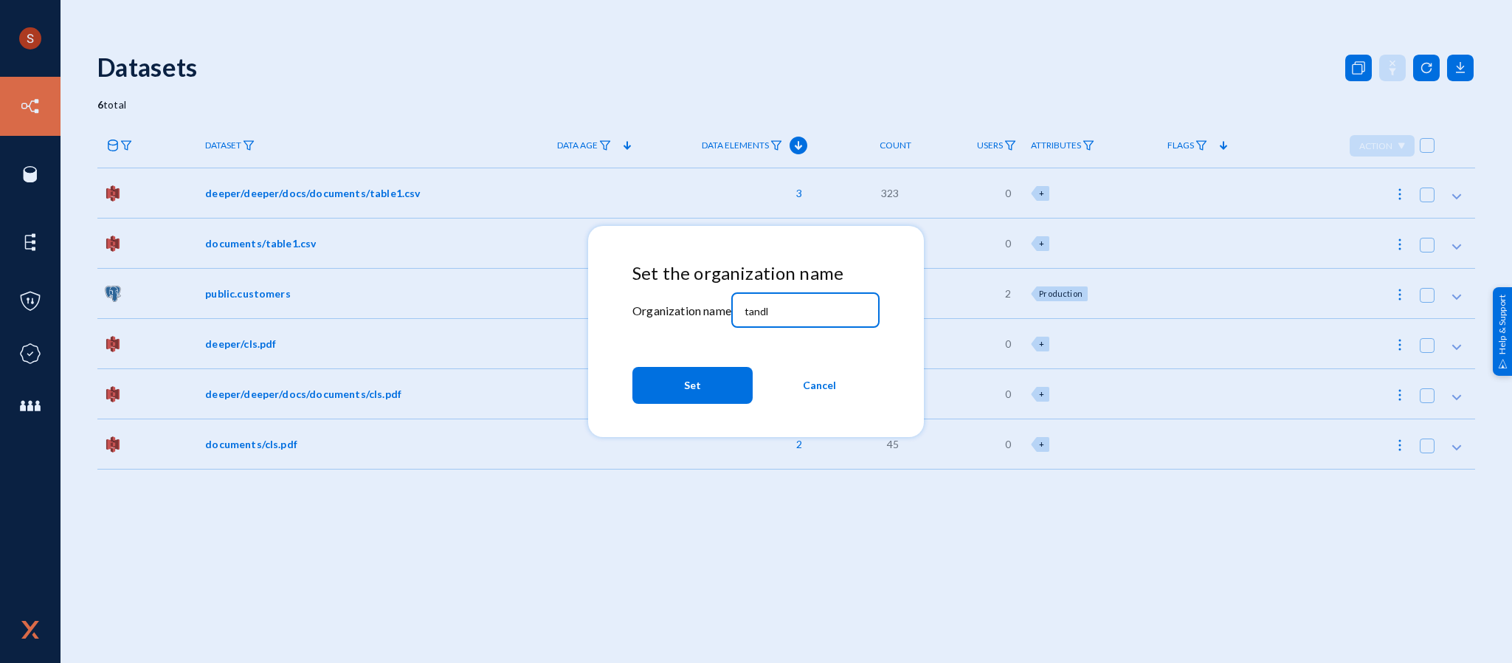
type input "tandl"
click at [694, 381] on span "Set" at bounding box center [692, 385] width 17 height 27
